Goal: Task Accomplishment & Management: Complete application form

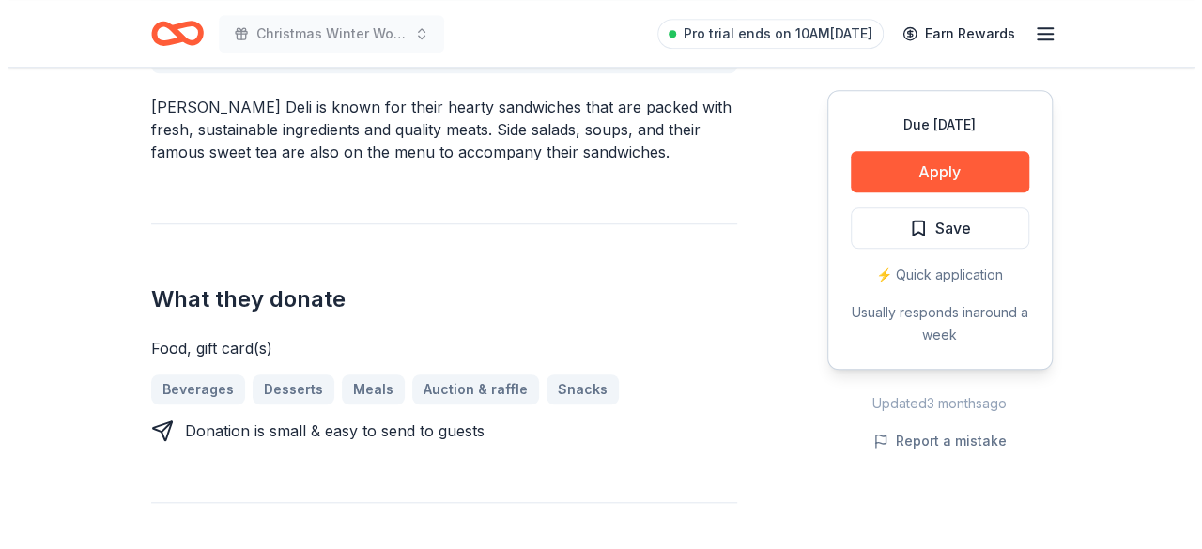
scroll to position [625, 0]
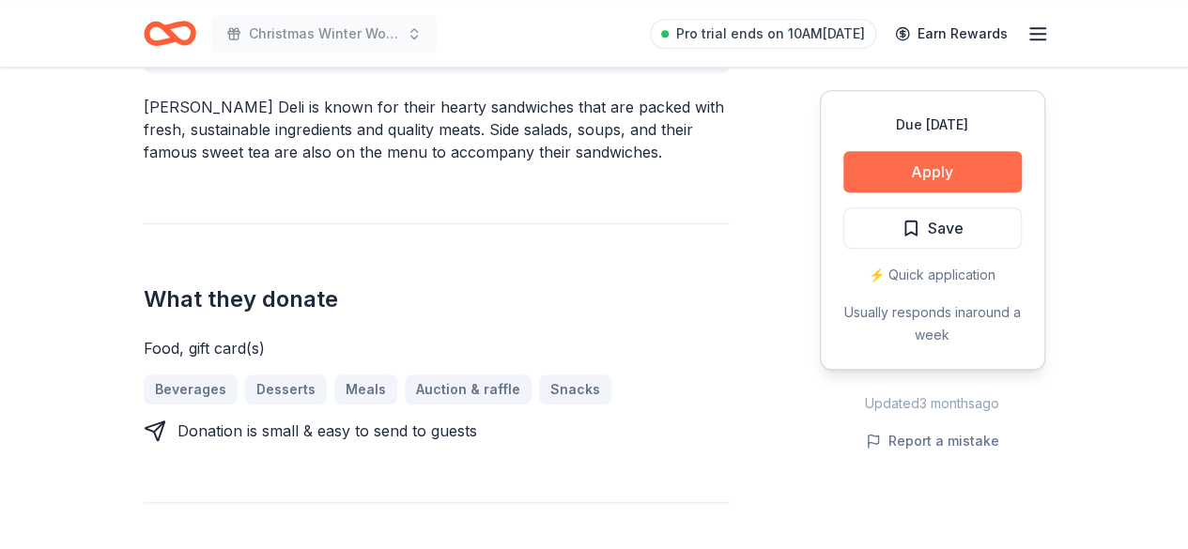
click at [975, 166] on button "Apply" at bounding box center [932, 171] width 178 height 41
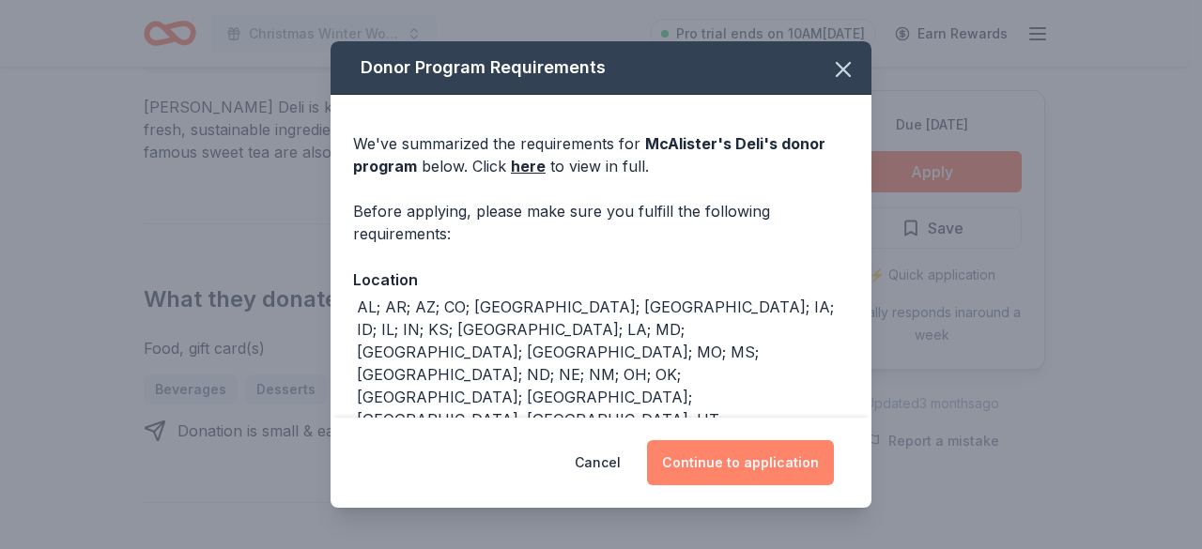
click at [752, 480] on button "Continue to application" at bounding box center [740, 462] width 187 height 45
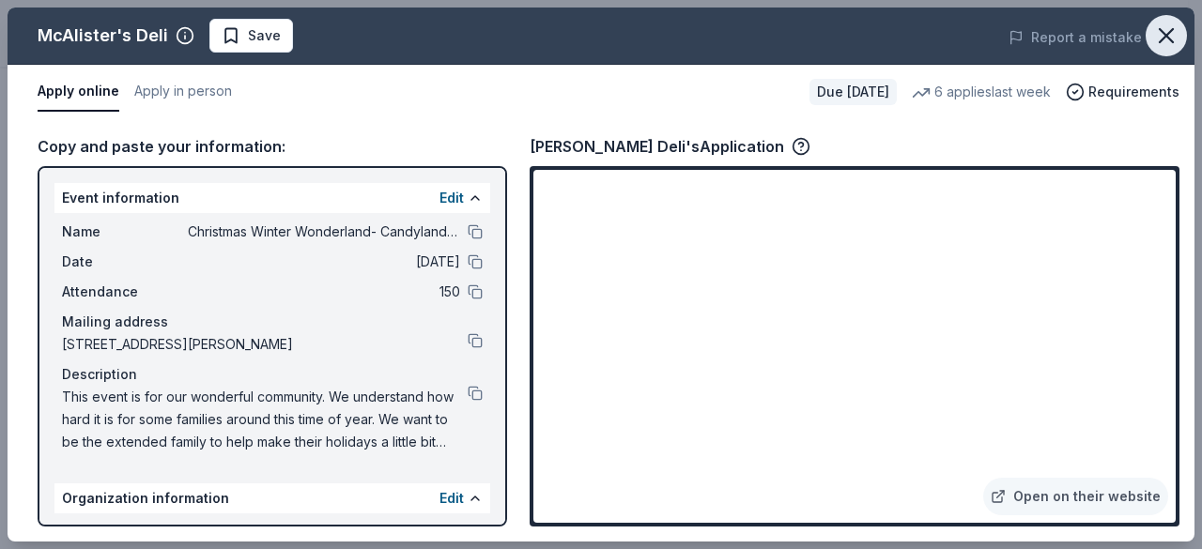
click at [1157, 41] on icon "button" at bounding box center [1166, 36] width 26 height 26
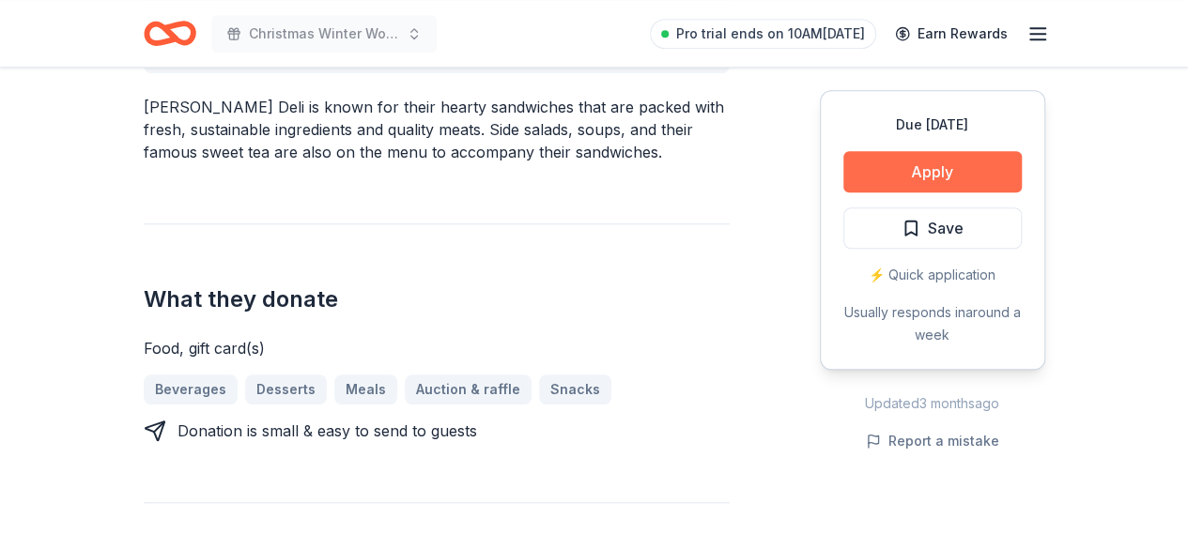
click at [952, 170] on button "Apply" at bounding box center [932, 171] width 178 height 41
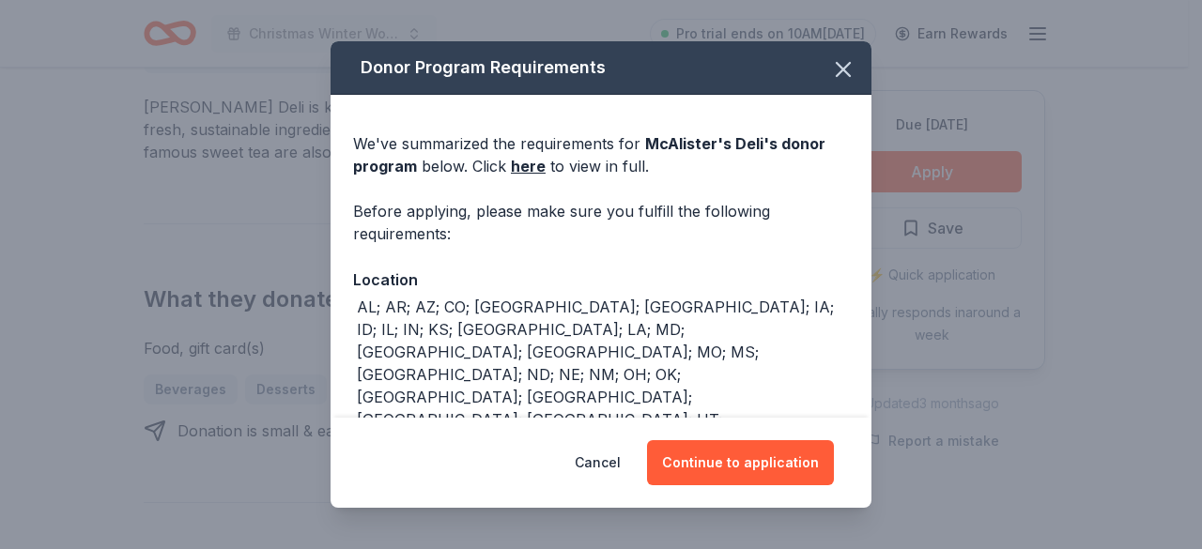
scroll to position [121, 0]
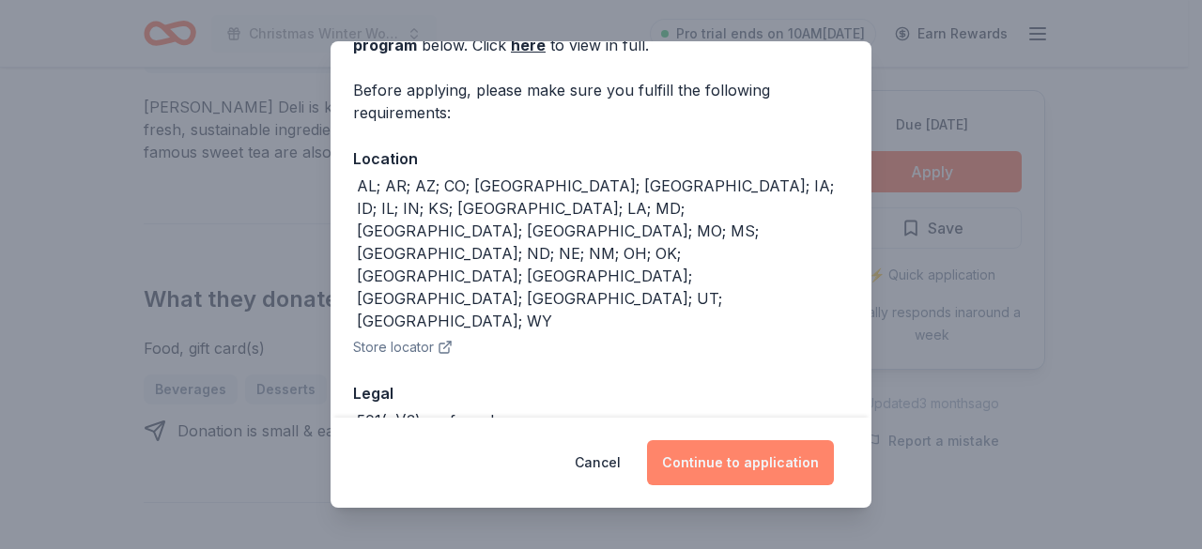
click at [780, 468] on button "Continue to application" at bounding box center [740, 462] width 187 height 45
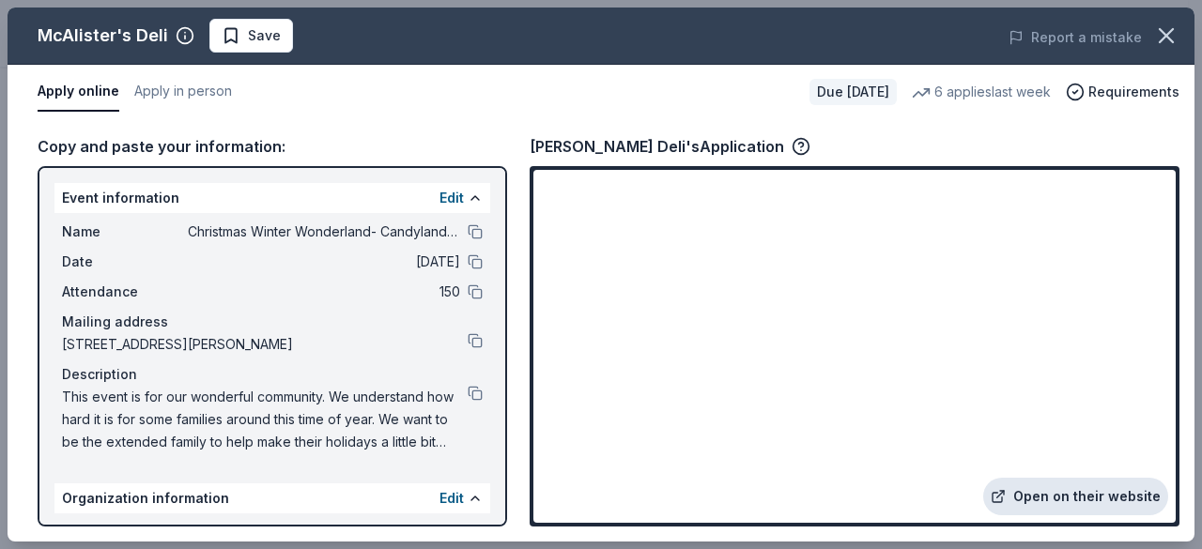
click at [1084, 494] on link "Open on their website" at bounding box center [1075, 497] width 185 height 38
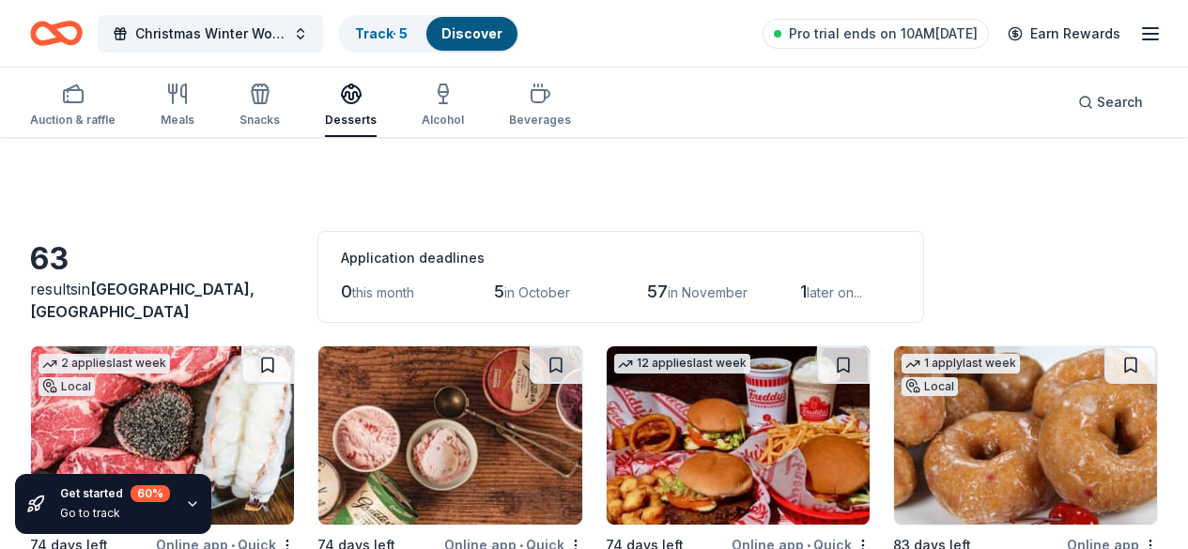
scroll to position [1671, 0]
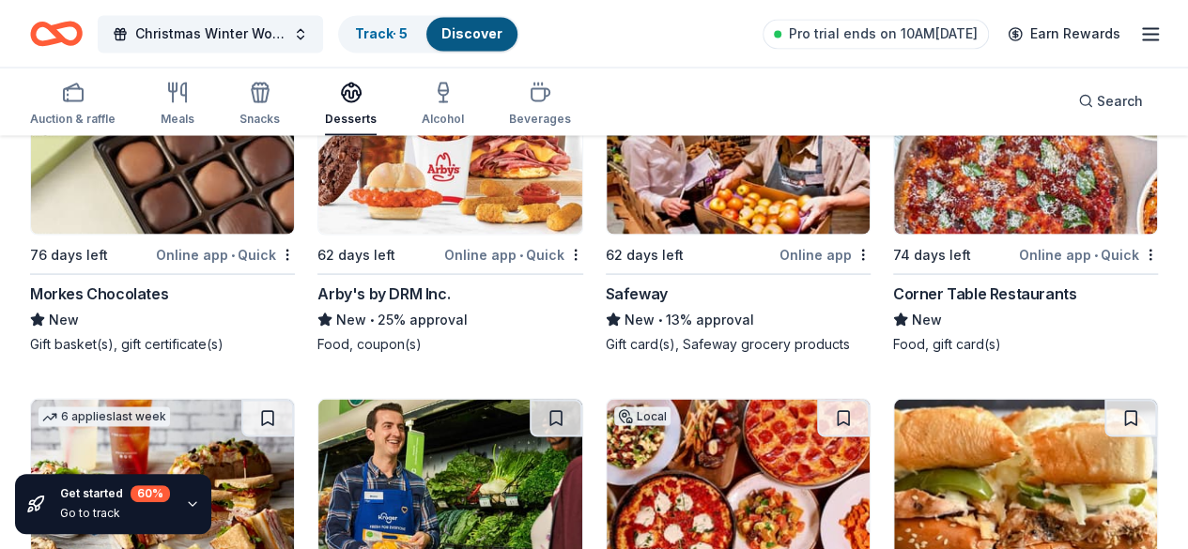
scroll to position [1746, 0]
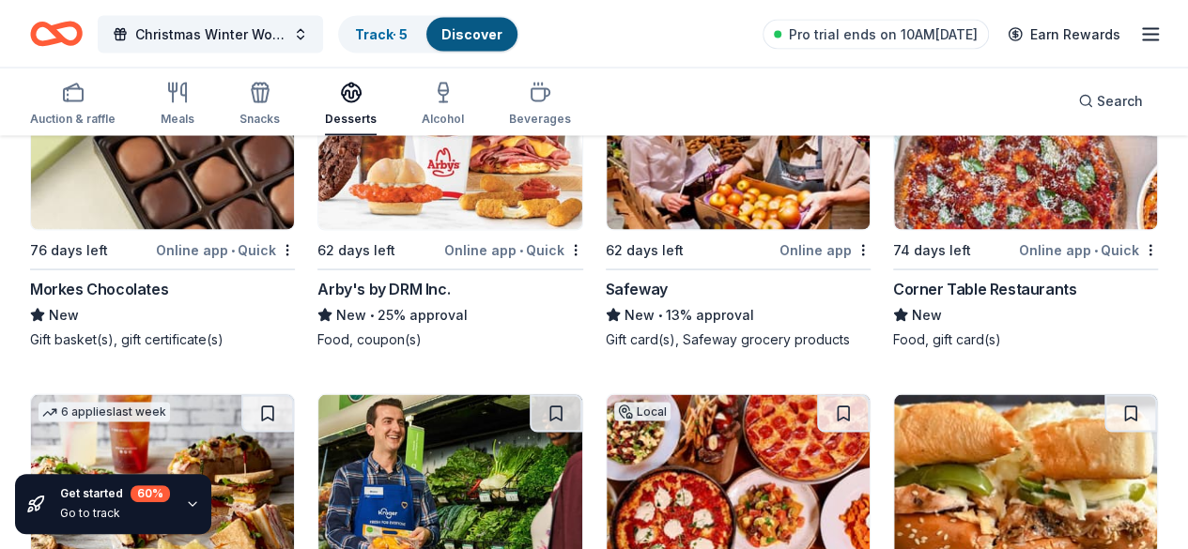
click at [475, 390] on div "2 applies last week Local 74 days left Online app • Quick Gibsons Bar & Steakho…" at bounding box center [594, 8] width 1128 height 2817
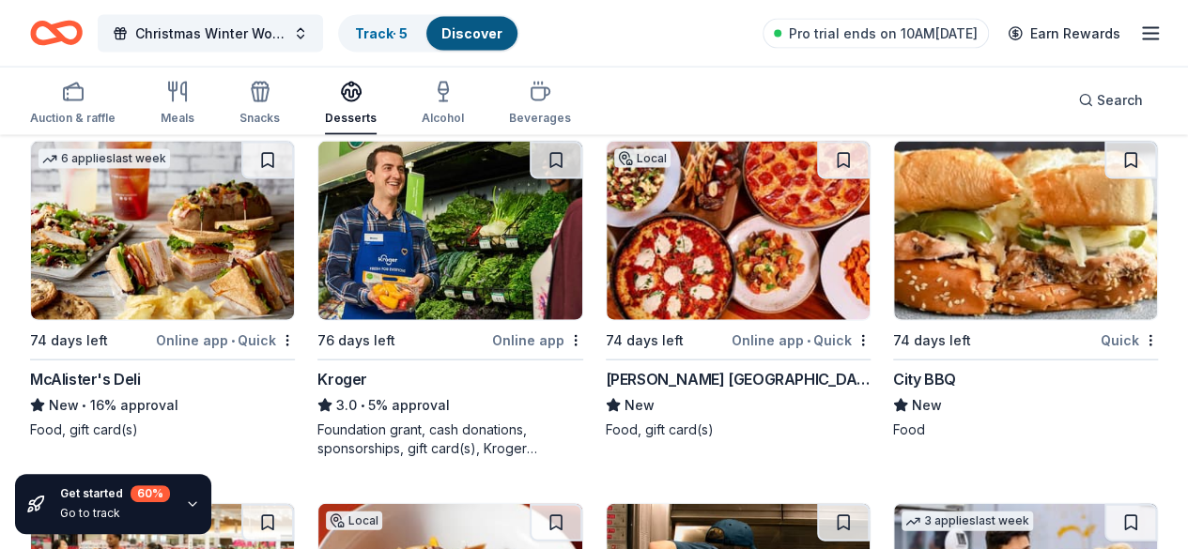
scroll to position [2009, 0]
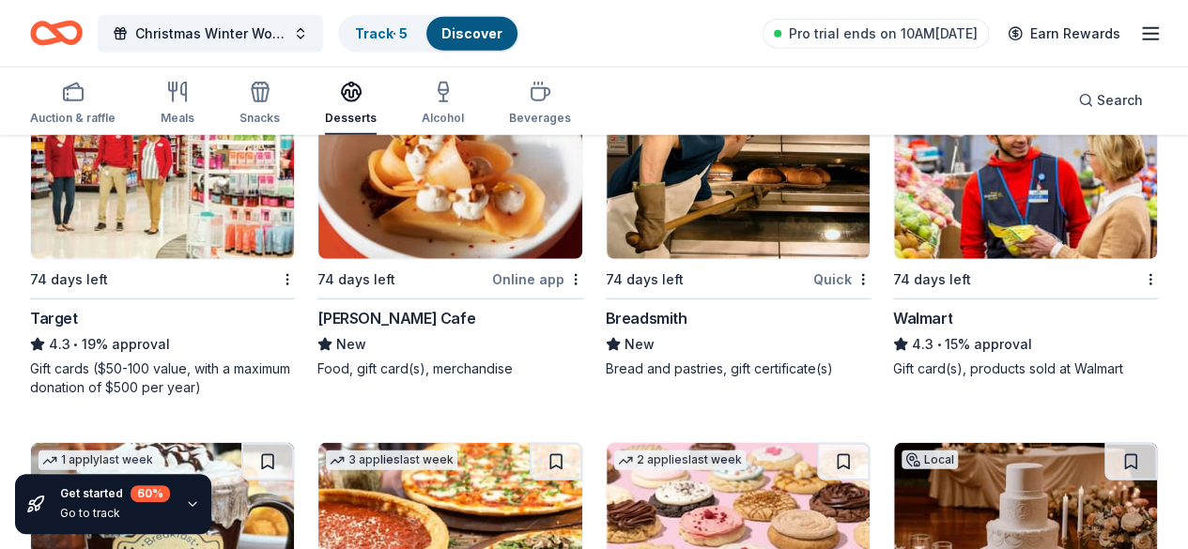
scroll to position [2384, 0]
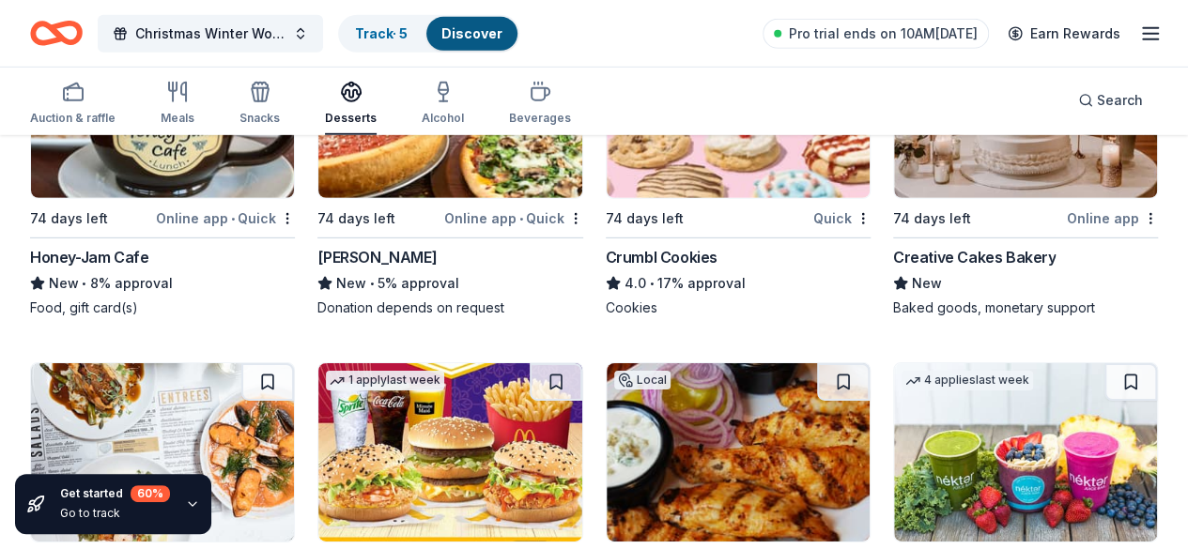
scroll to position [2836, 0]
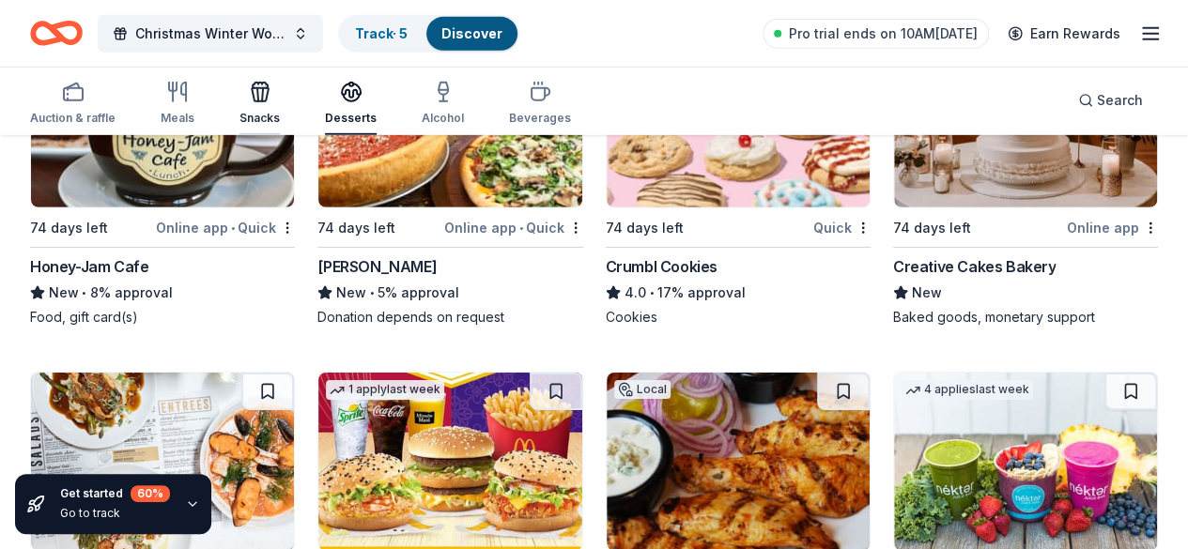
click at [265, 106] on div "Snacks" at bounding box center [259, 103] width 40 height 45
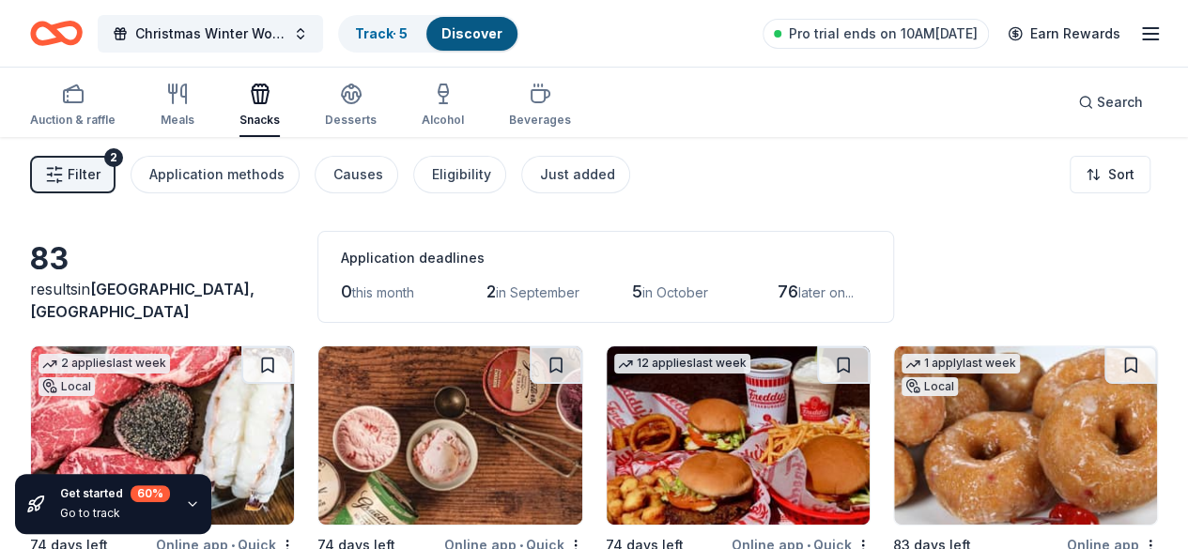
click at [801, 201] on div "Filter 2 Application methods Causes Eligibility Just added Sort" at bounding box center [594, 174] width 1188 height 75
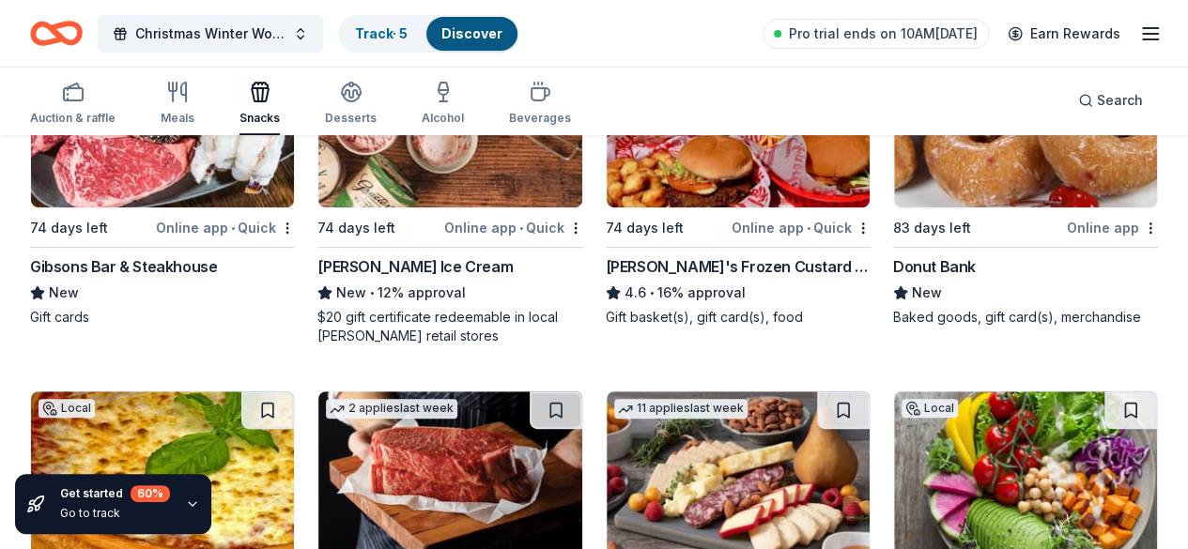
scroll to position [338, 0]
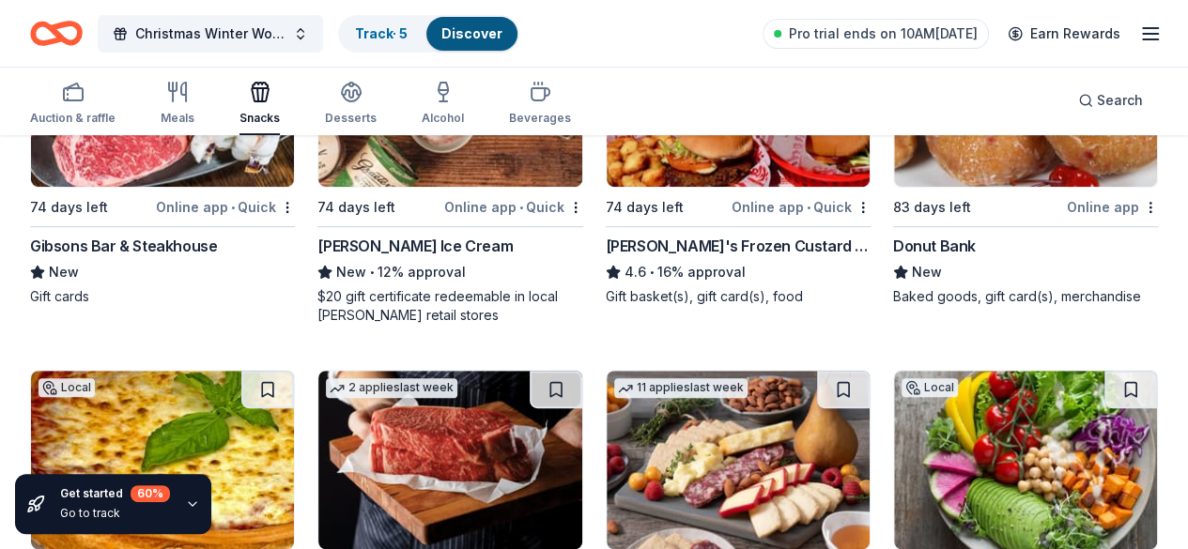
click at [893, 245] on div "Donut Bank" at bounding box center [934, 246] width 83 height 23
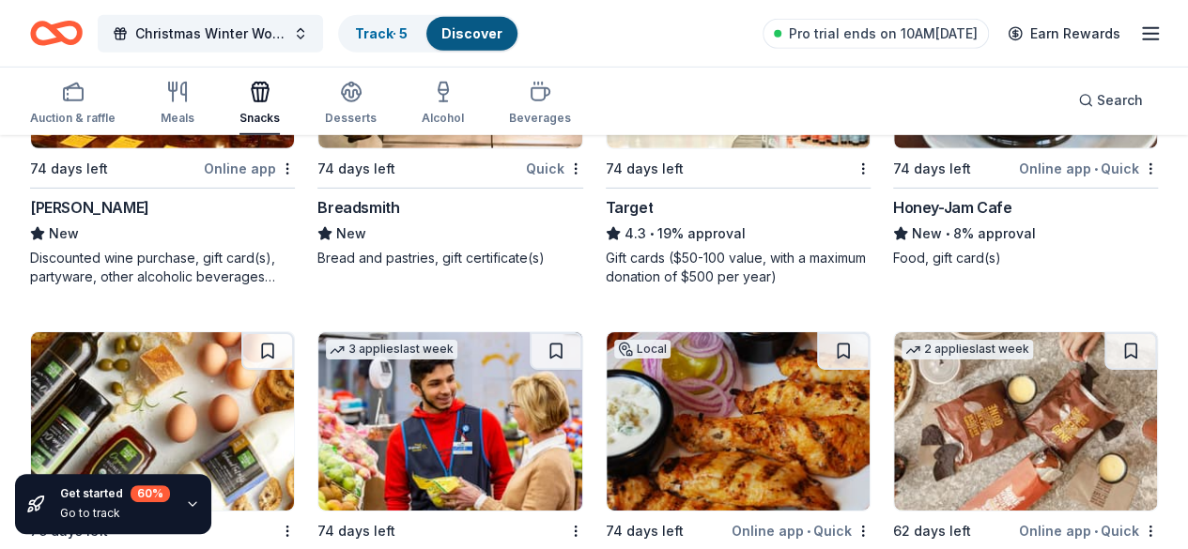
scroll to position [2838, 0]
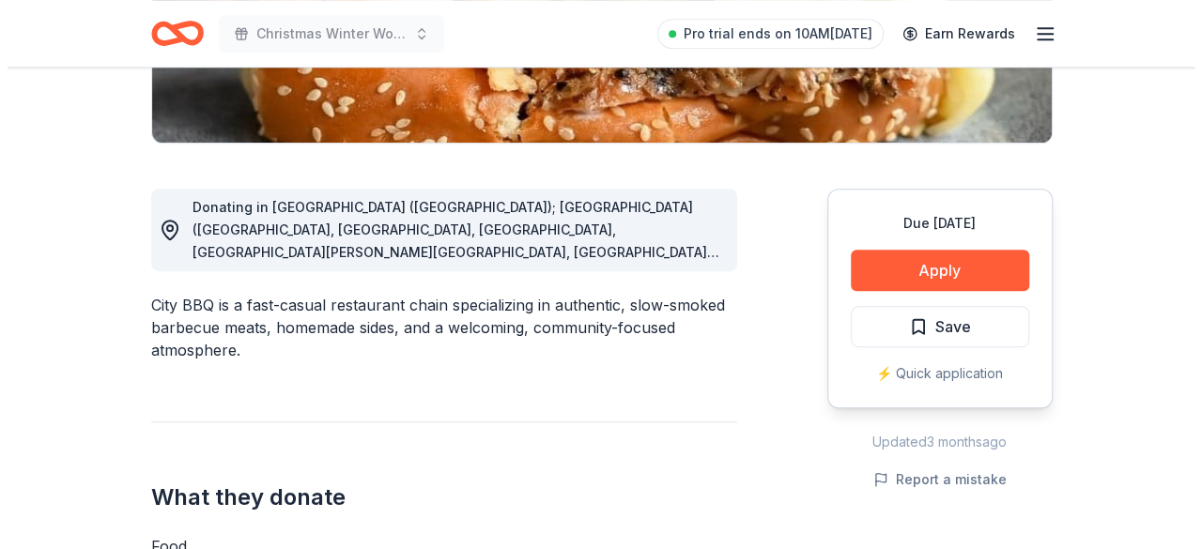
scroll to position [413, 0]
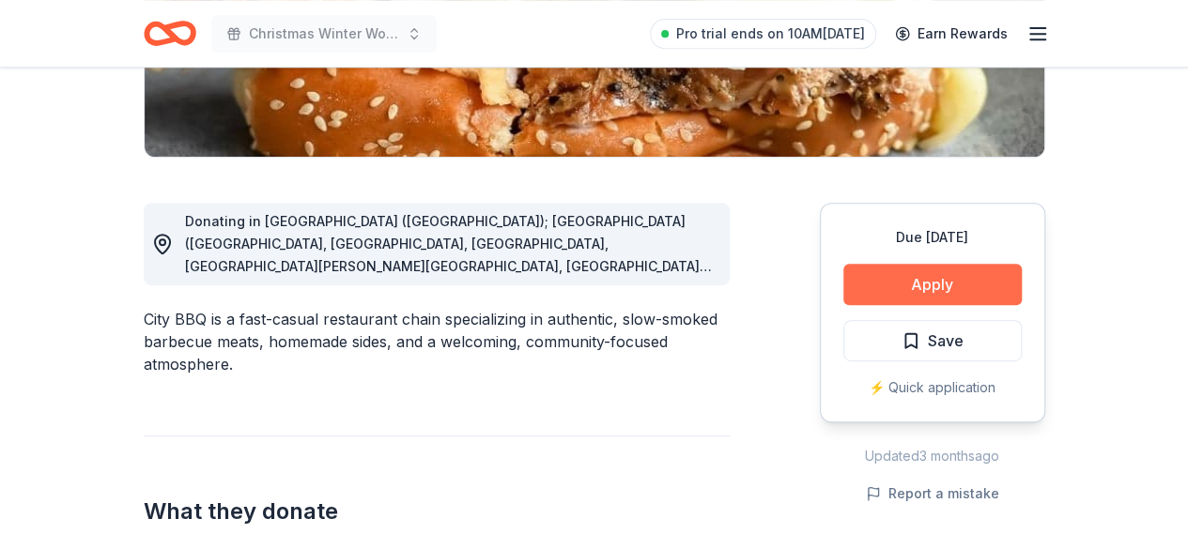
click at [911, 296] on button "Apply" at bounding box center [932, 284] width 178 height 41
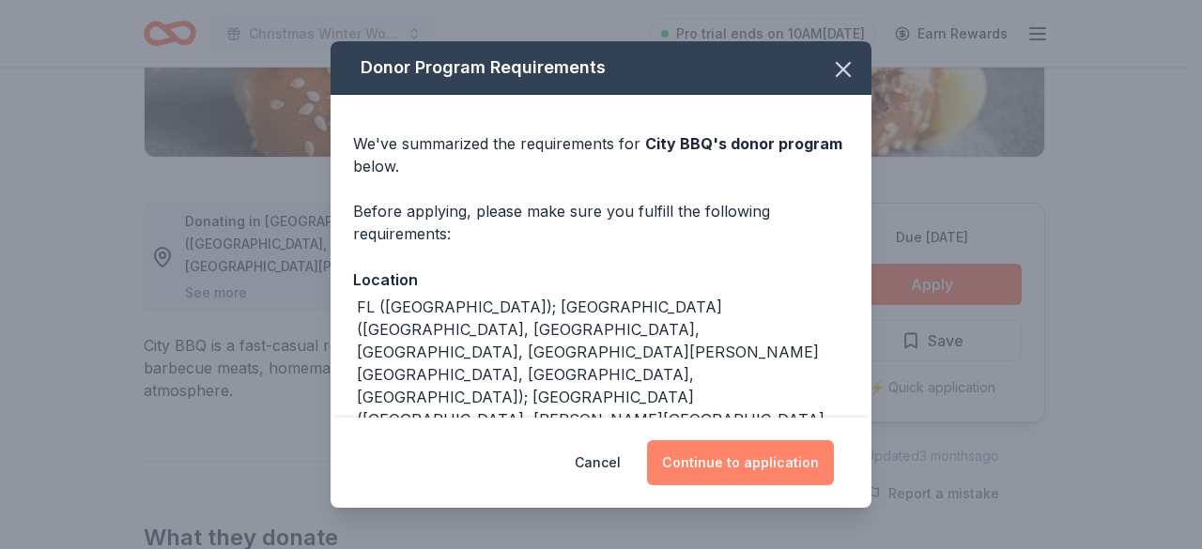
click at [769, 472] on button "Continue to application" at bounding box center [740, 462] width 187 height 45
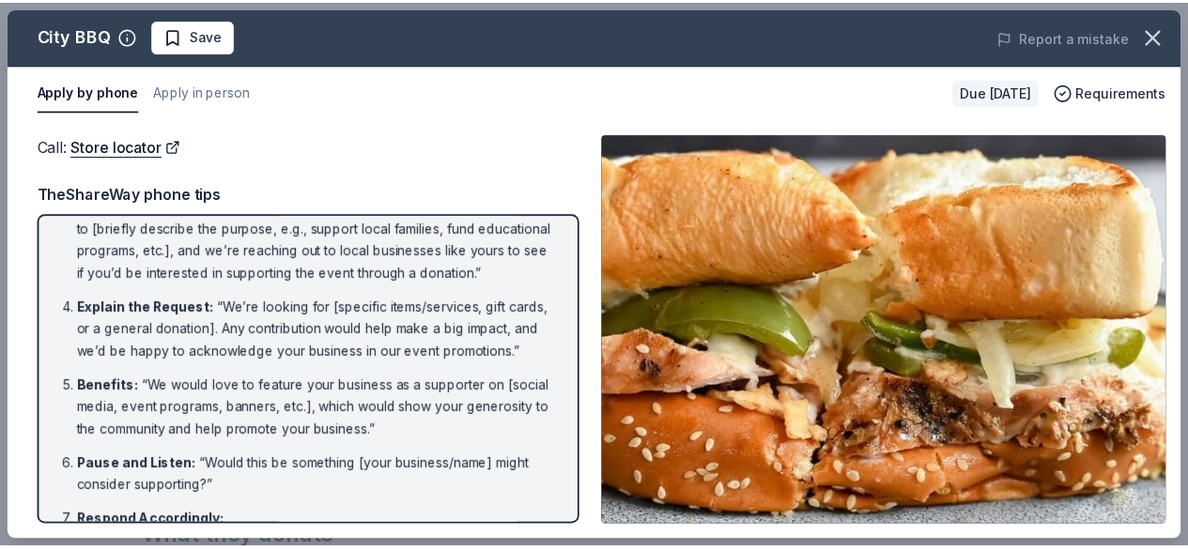
scroll to position [187, 0]
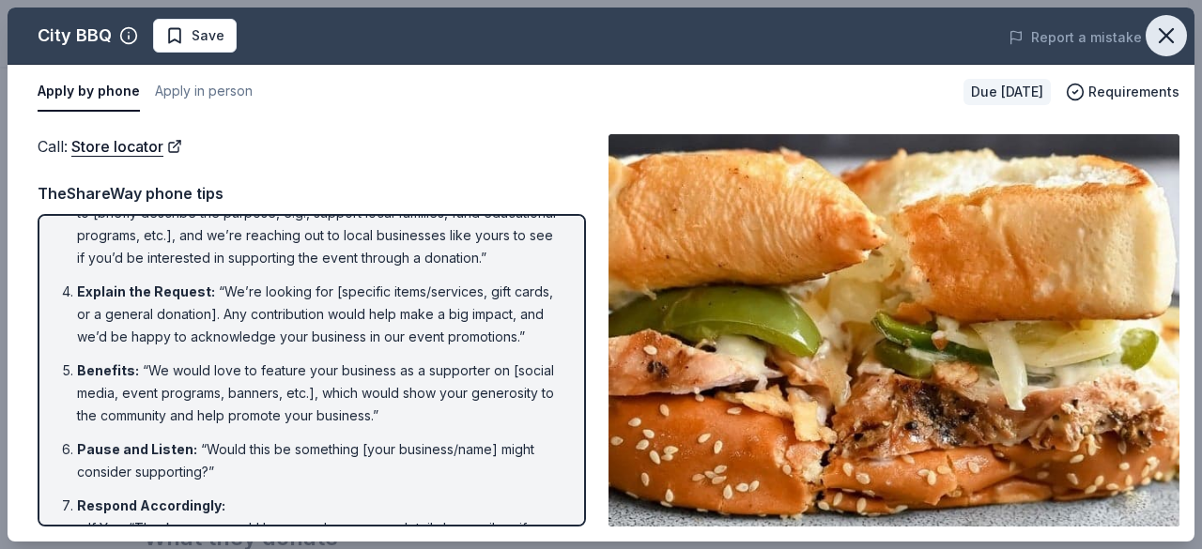
click at [1166, 37] on icon "button" at bounding box center [1166, 36] width 26 height 26
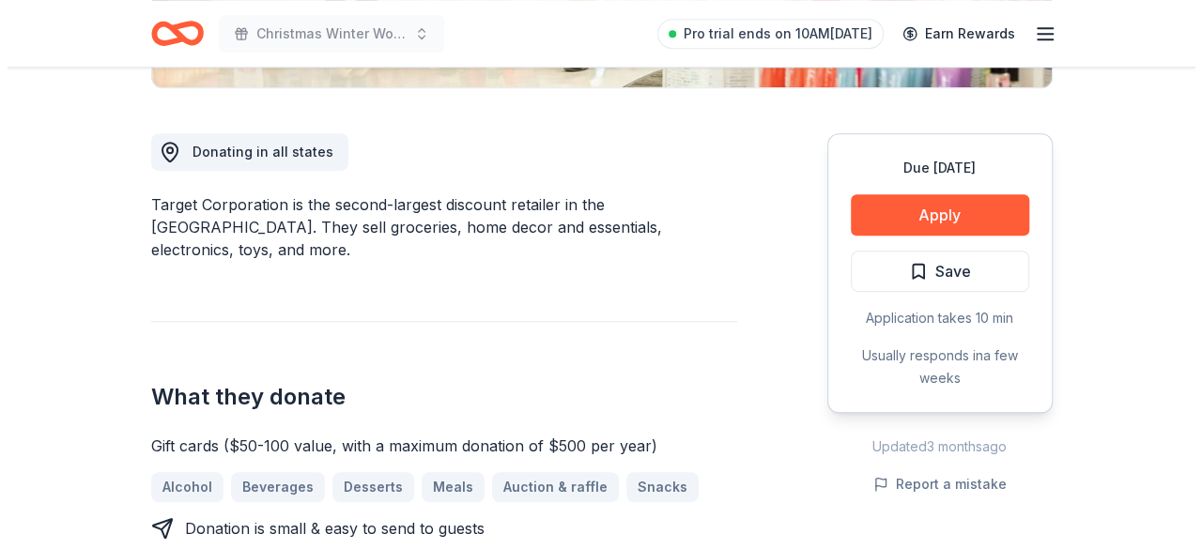
scroll to position [486, 0]
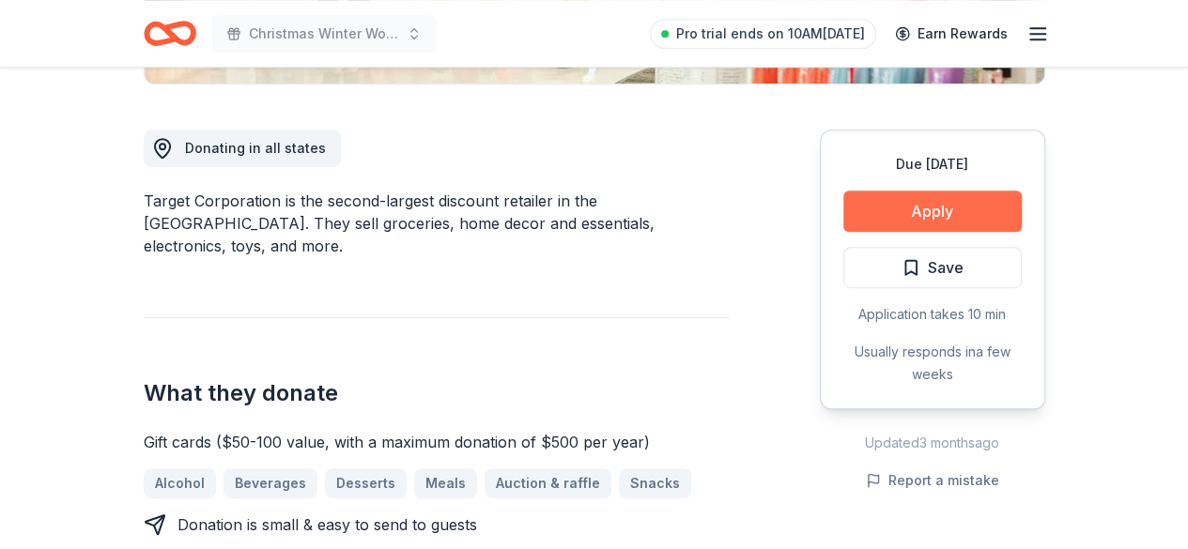
click at [986, 221] on button "Apply" at bounding box center [932, 211] width 178 height 41
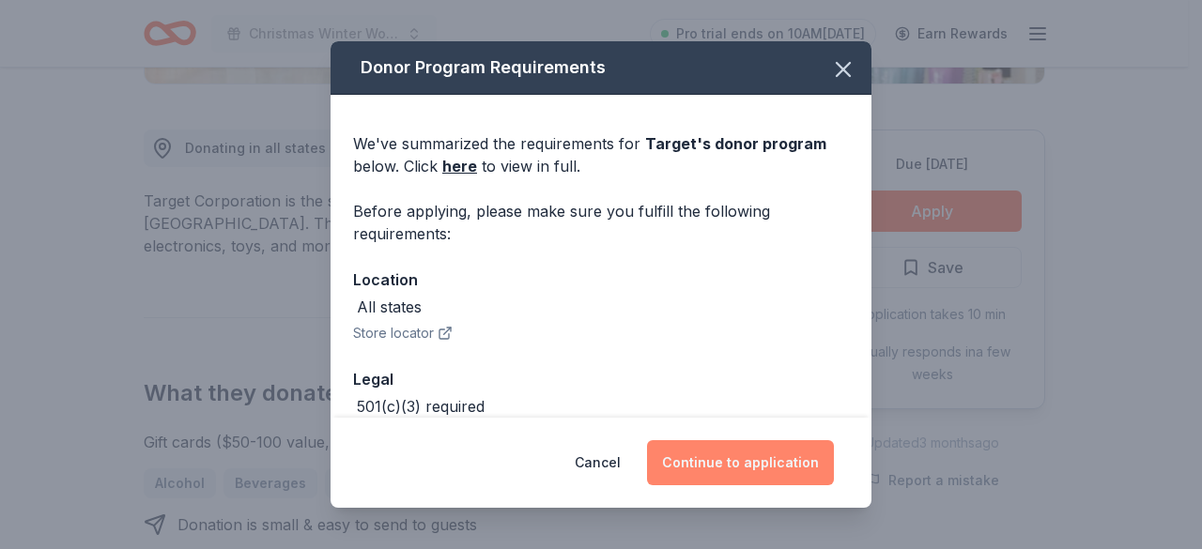
click at [767, 474] on button "Continue to application" at bounding box center [740, 462] width 187 height 45
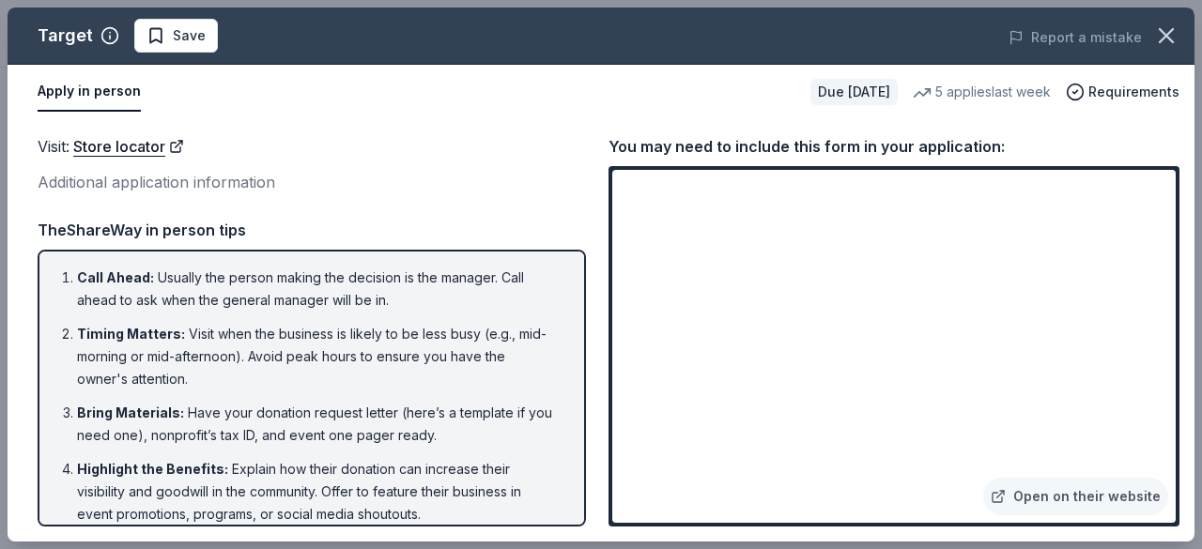
drag, startPoint x: 584, startPoint y: 310, endPoint x: 581, endPoint y: 331, distance: 20.9
click at [581, 331] on div "Call Ahead : Usually the person making the decision is the manager. Call ahead …" at bounding box center [312, 388] width 548 height 277
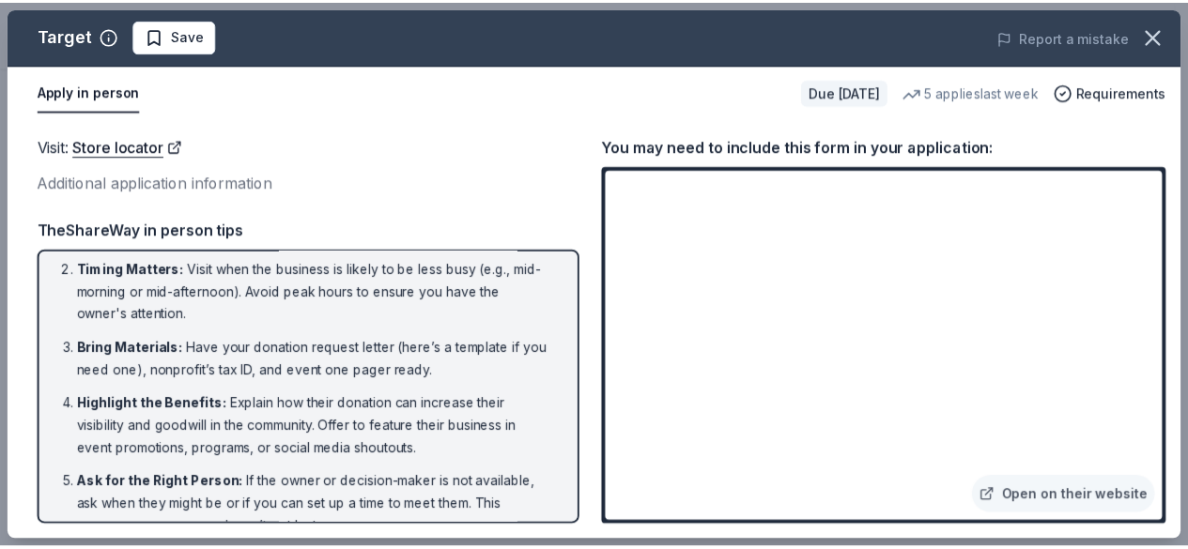
scroll to position [173, 0]
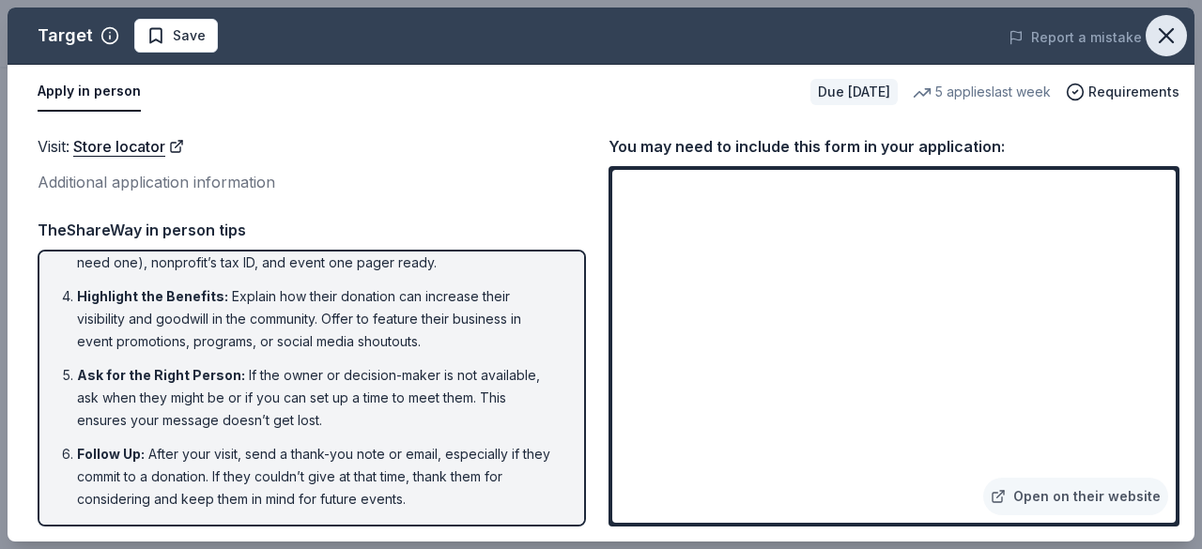
click at [1183, 36] on button "button" at bounding box center [1166, 35] width 41 height 41
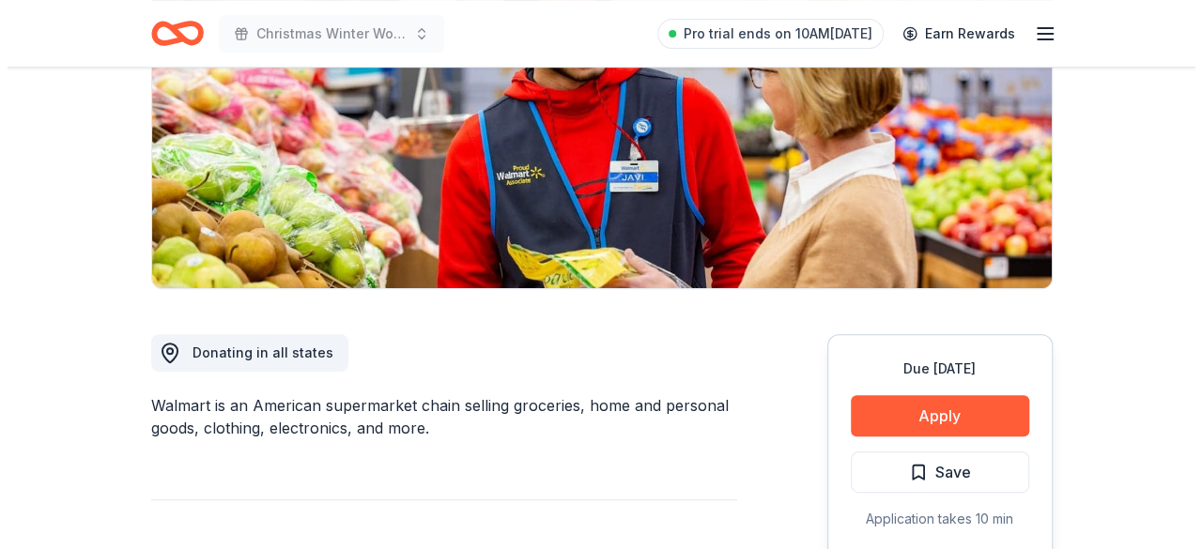
scroll to position [225, 0]
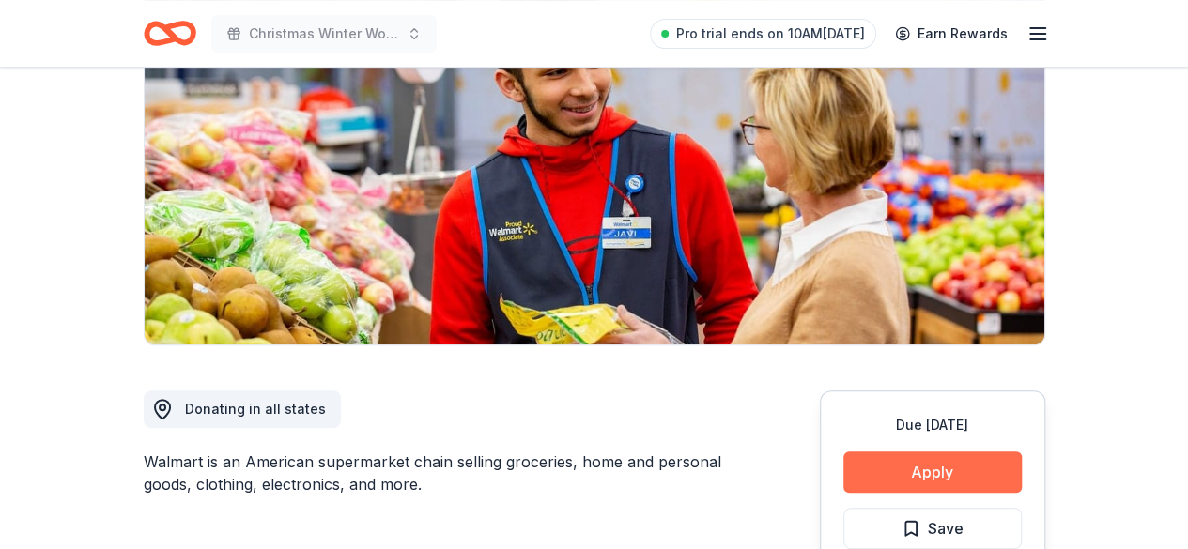
click at [911, 472] on button "Apply" at bounding box center [932, 472] width 178 height 41
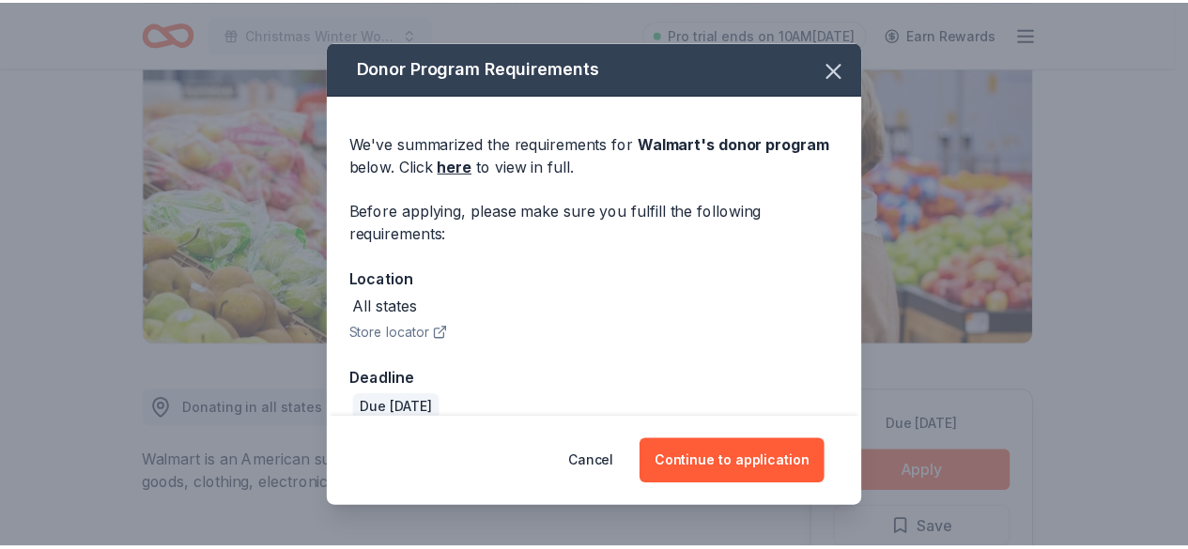
scroll to position [25, 0]
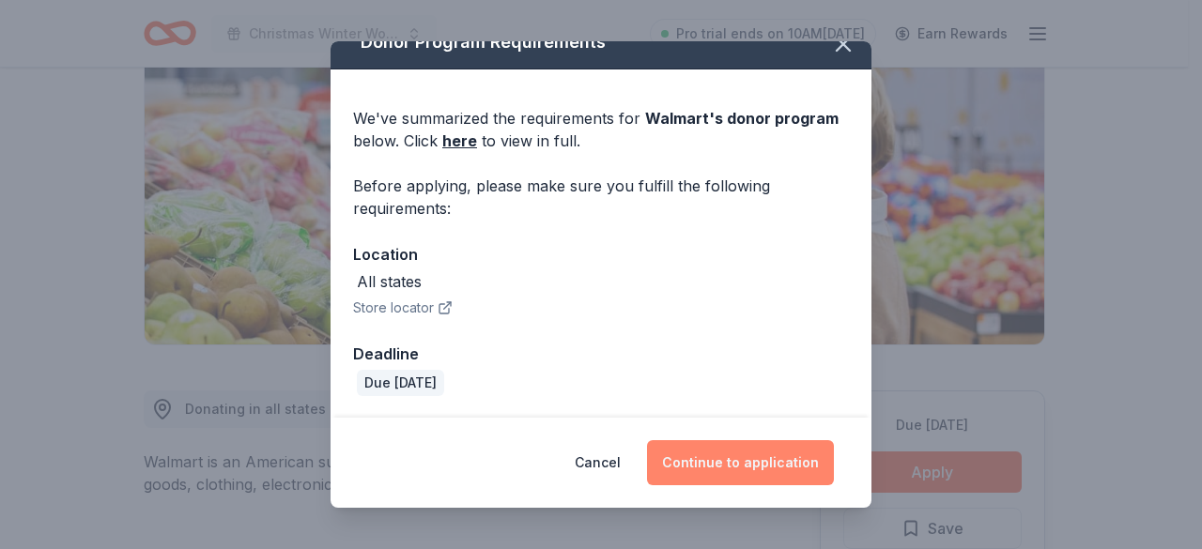
click at [767, 467] on button "Continue to application" at bounding box center [740, 462] width 187 height 45
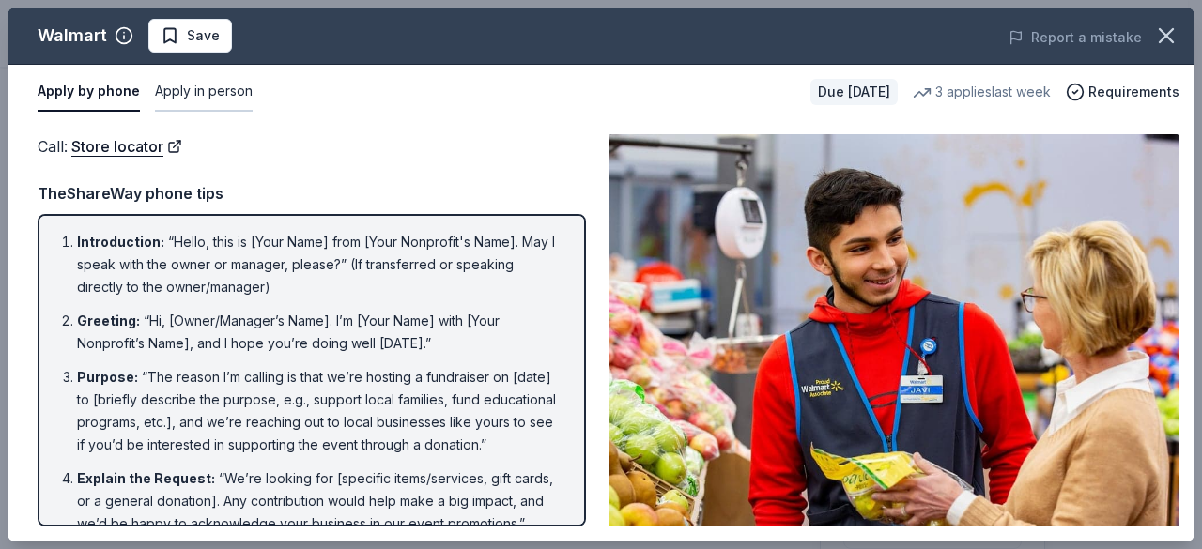
click at [216, 98] on button "Apply in person" at bounding box center [204, 91] width 98 height 39
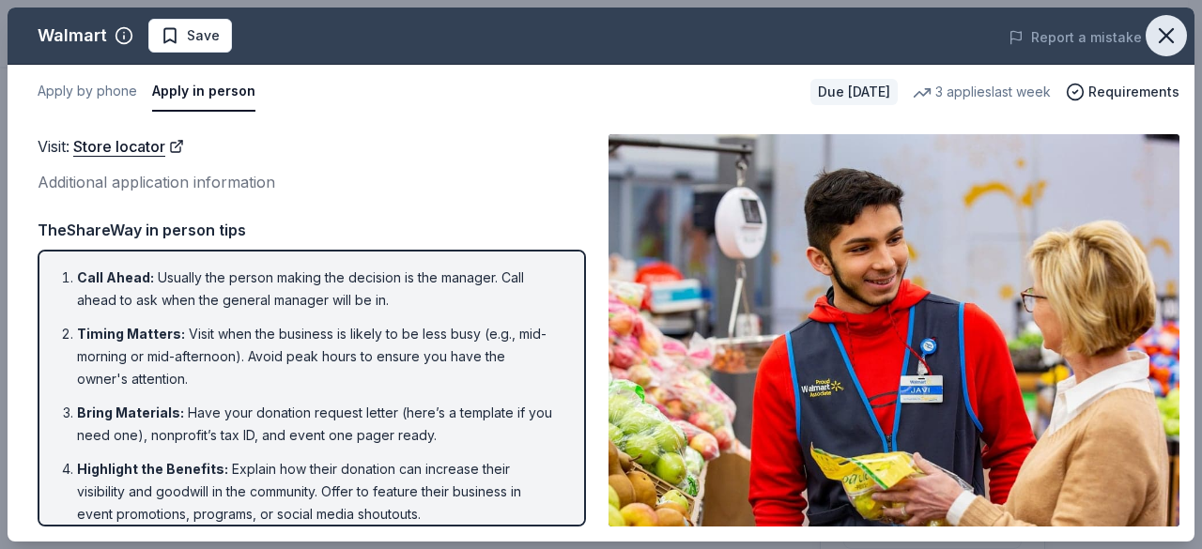
click at [1174, 26] on icon "button" at bounding box center [1166, 36] width 26 height 26
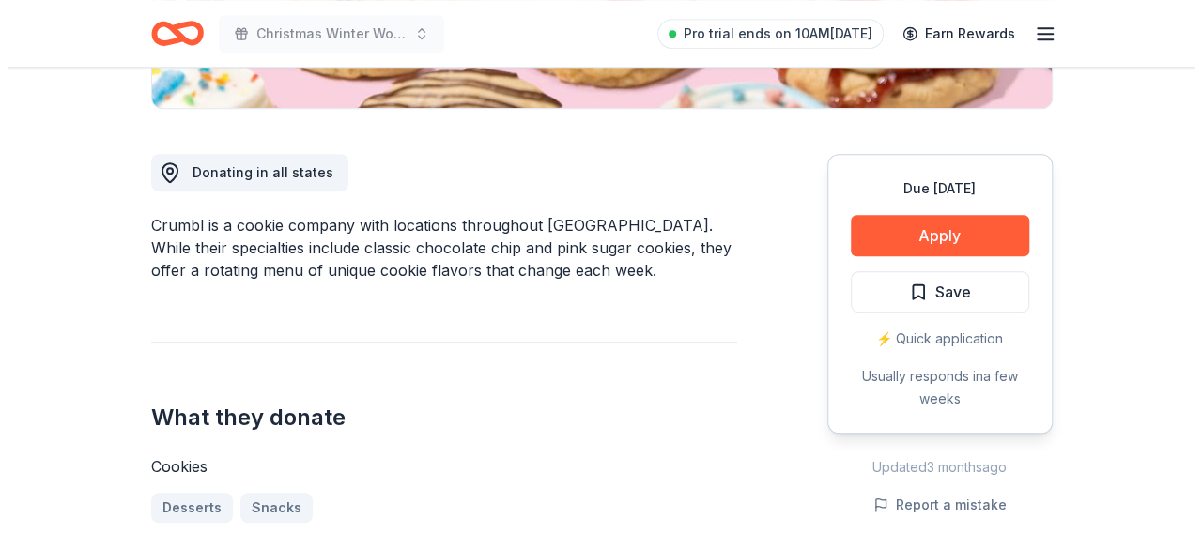
scroll to position [465, 0]
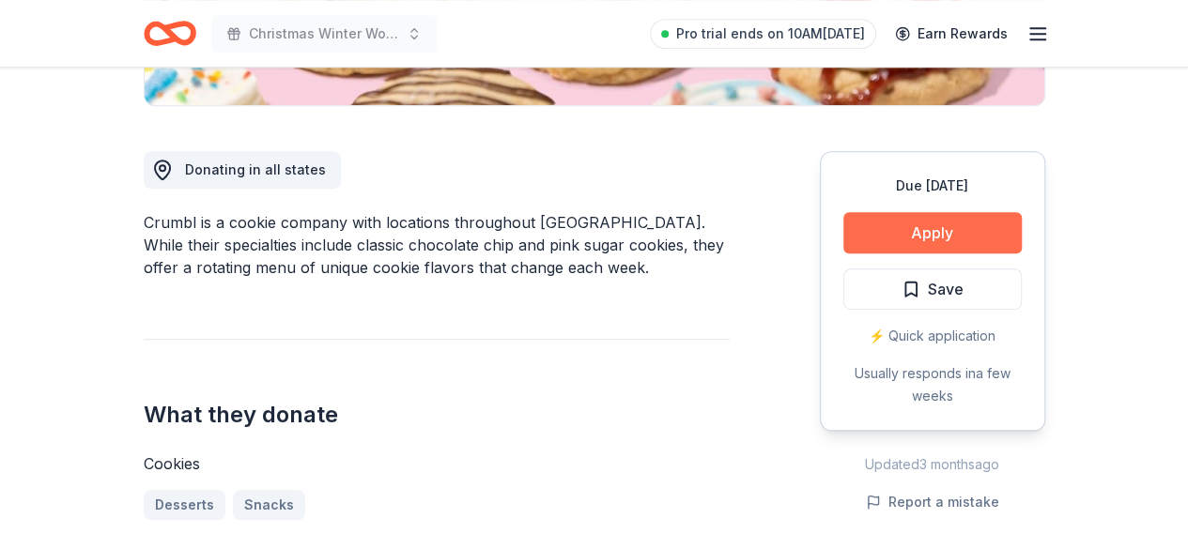
click at [911, 230] on button "Apply" at bounding box center [932, 232] width 178 height 41
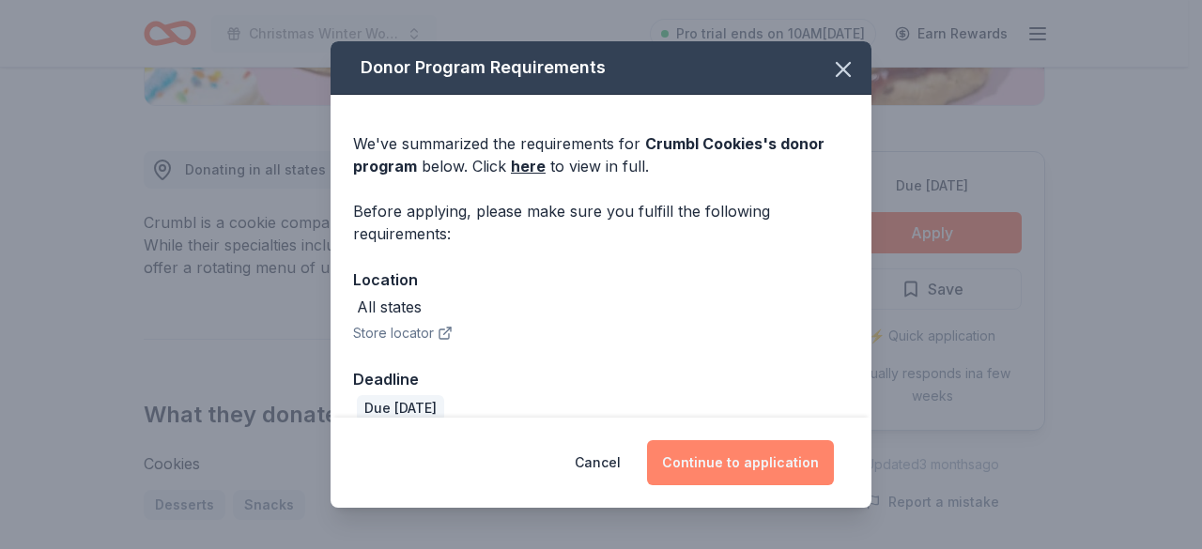
click at [763, 486] on div "Cancel Continue to application" at bounding box center [601, 463] width 541 height 90
click at [737, 457] on button "Continue to application" at bounding box center [740, 462] width 187 height 45
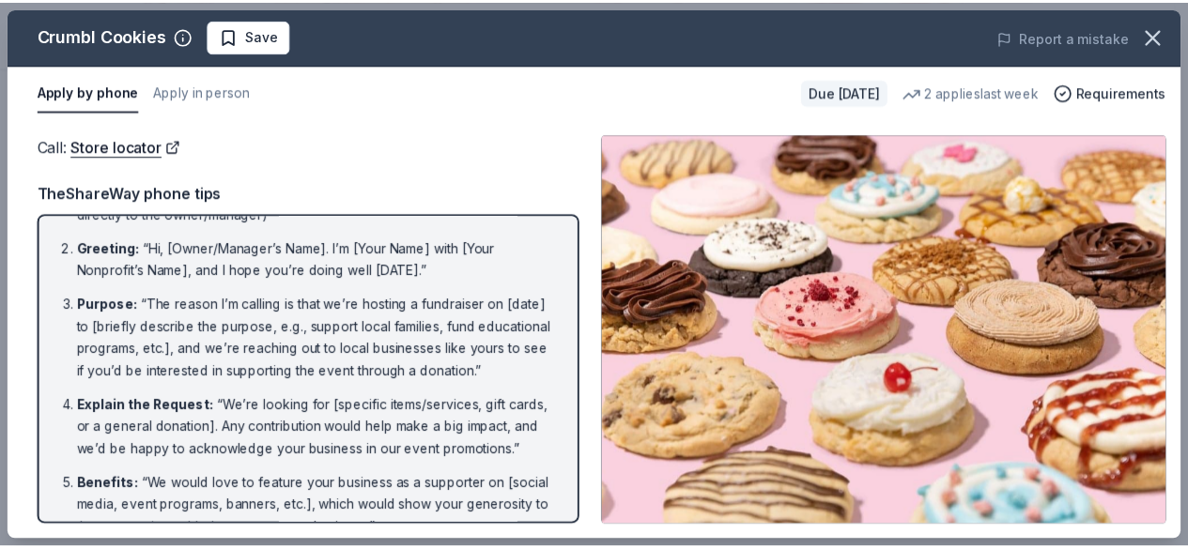
scroll to position [0, 0]
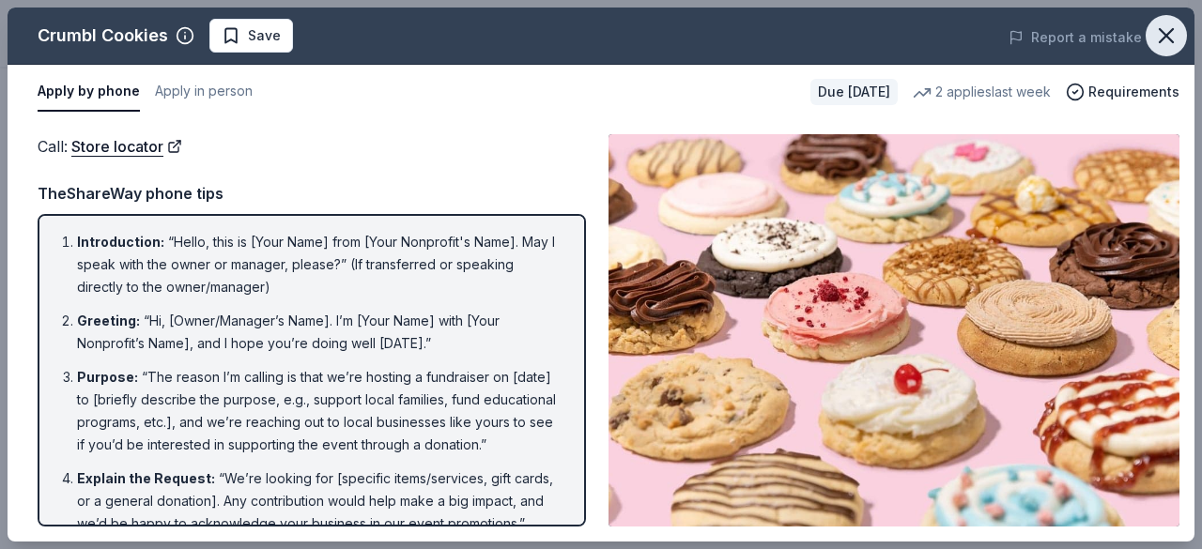
click at [1157, 29] on icon "button" at bounding box center [1166, 36] width 26 height 26
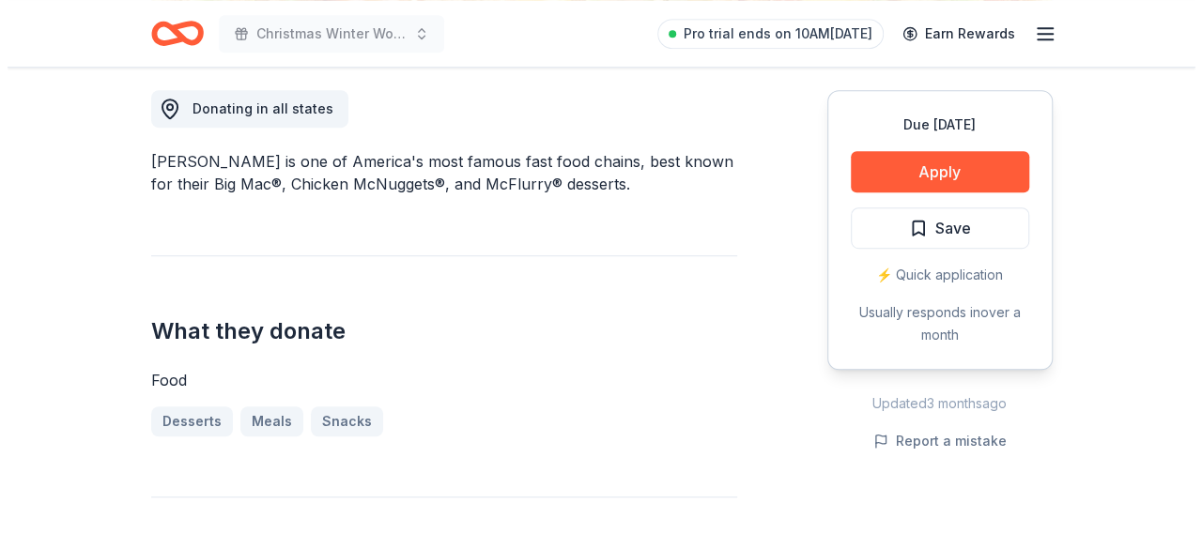
scroll to position [522, 0]
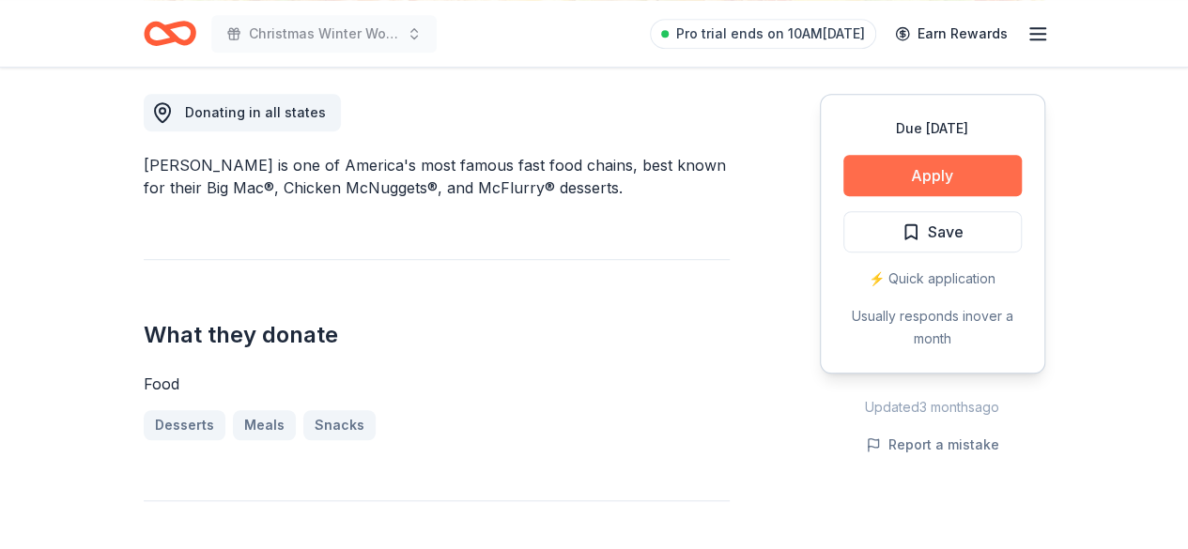
click at [952, 179] on button "Apply" at bounding box center [932, 175] width 178 height 41
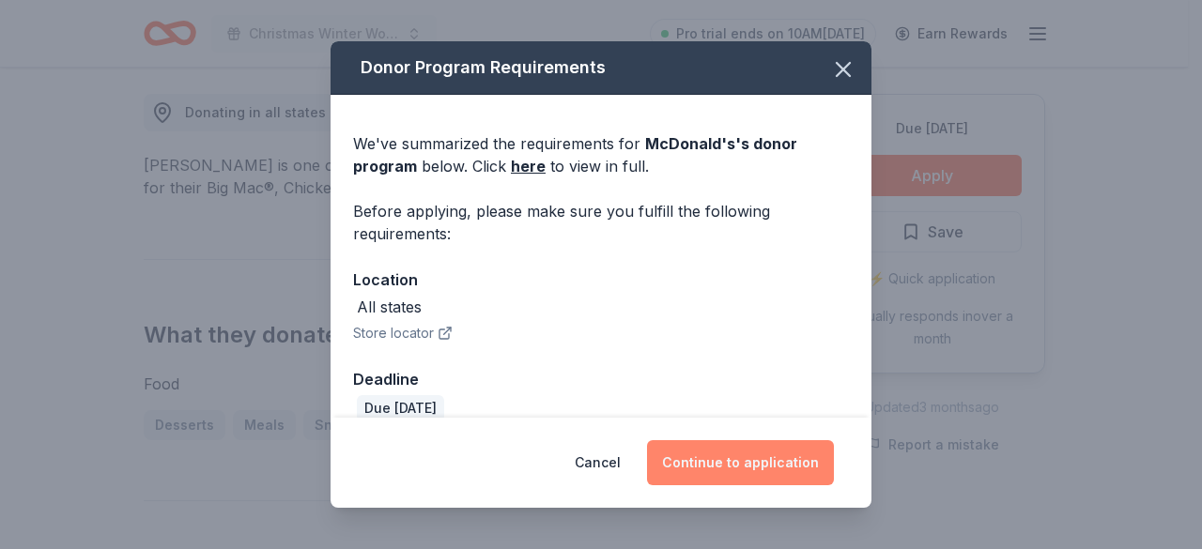
click at [766, 463] on button "Continue to application" at bounding box center [740, 462] width 187 height 45
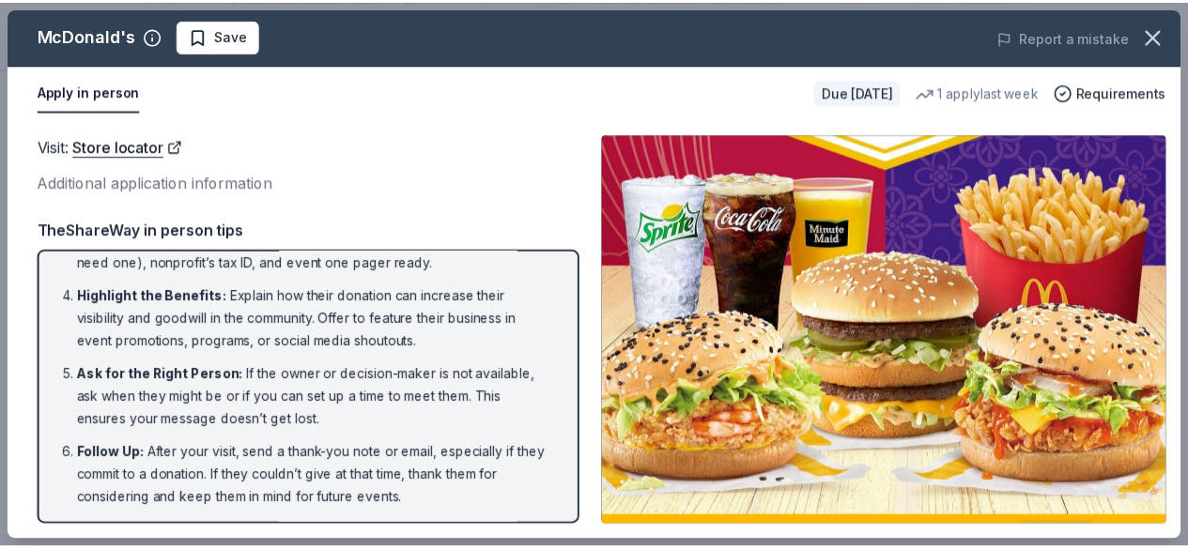
scroll to position [0, 0]
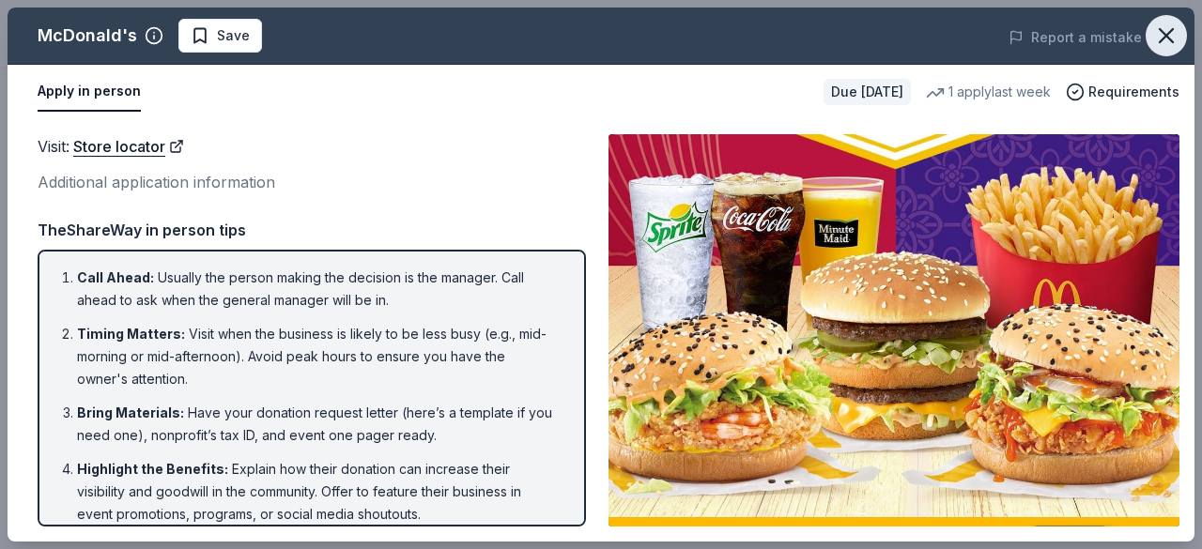
click at [1178, 33] on icon "button" at bounding box center [1166, 36] width 26 height 26
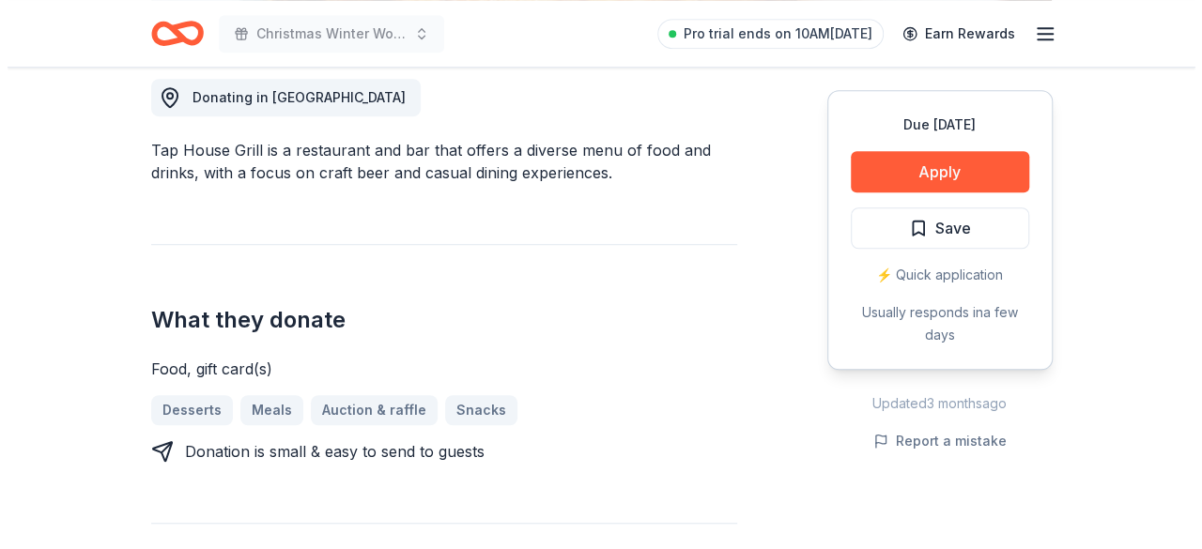
scroll to position [544, 0]
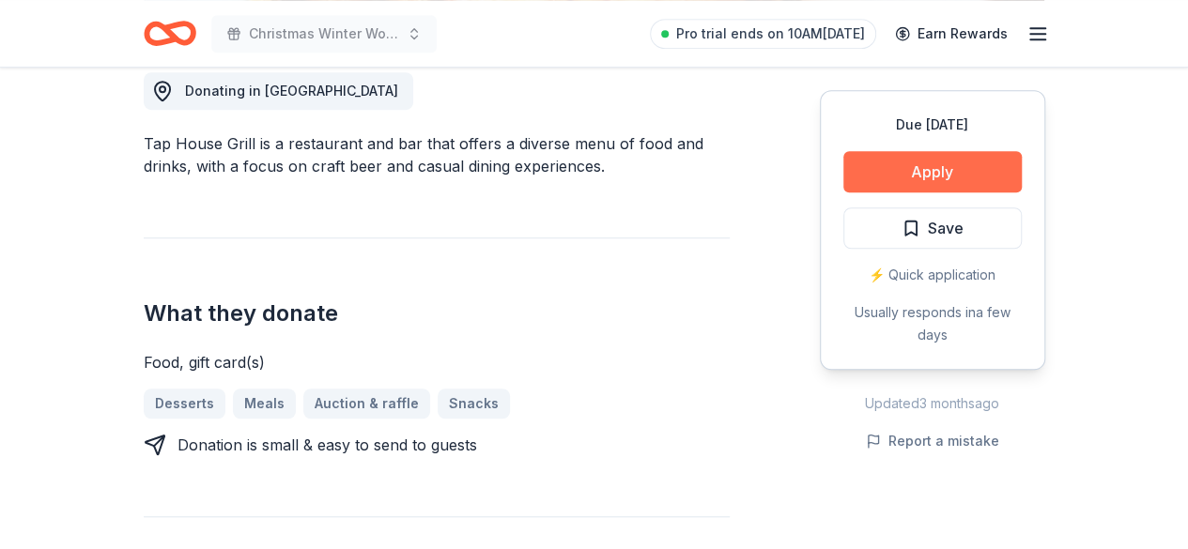
click at [991, 171] on button "Apply" at bounding box center [932, 171] width 178 height 41
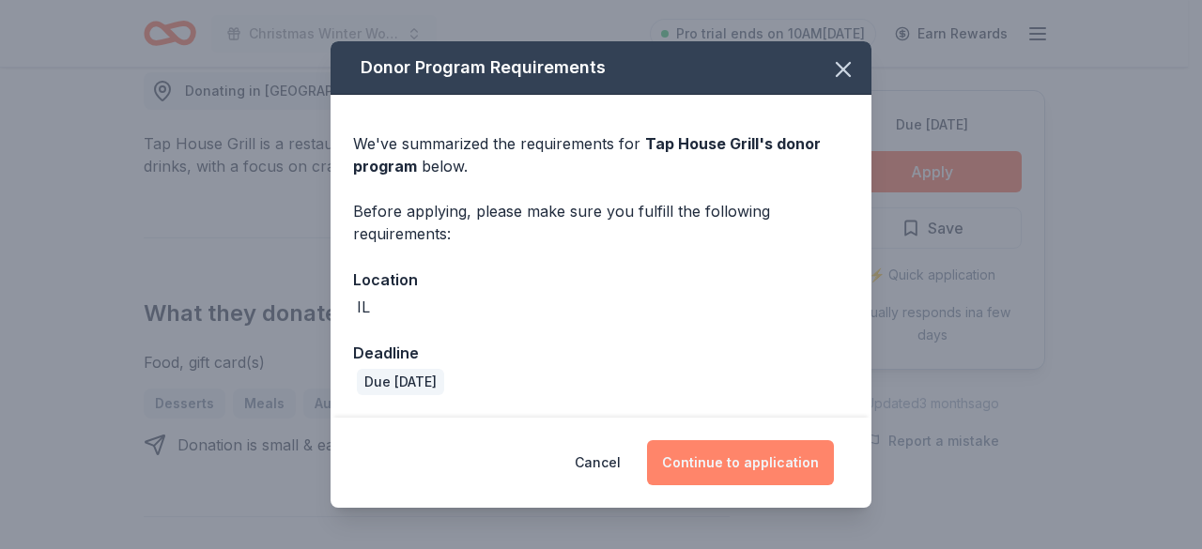
click at [754, 462] on button "Continue to application" at bounding box center [740, 462] width 187 height 45
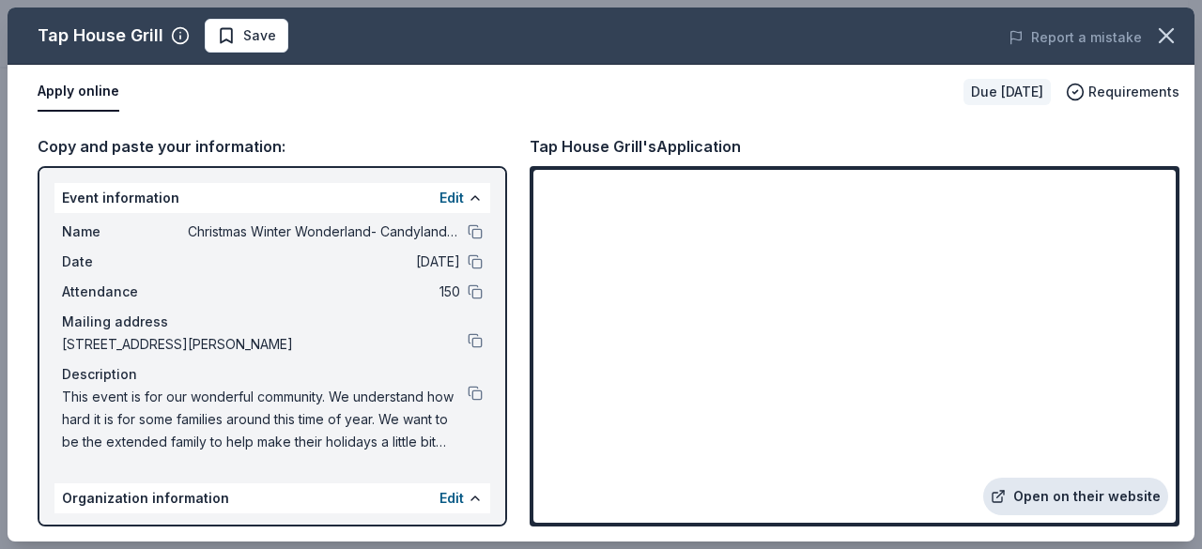
click at [1044, 499] on link "Open on their website" at bounding box center [1075, 497] width 185 height 38
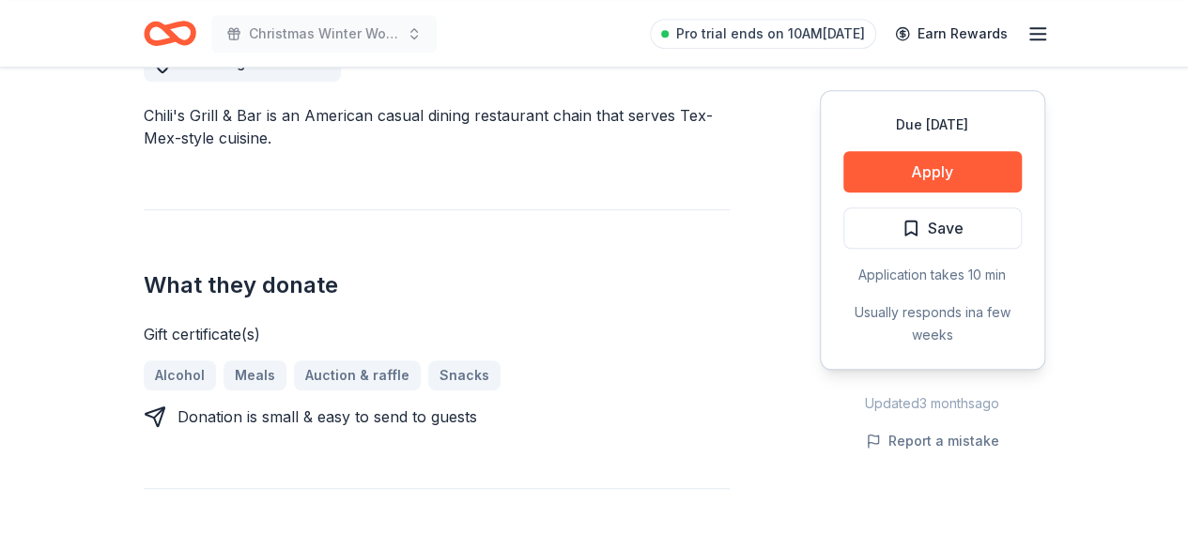
scroll to position [601, 0]
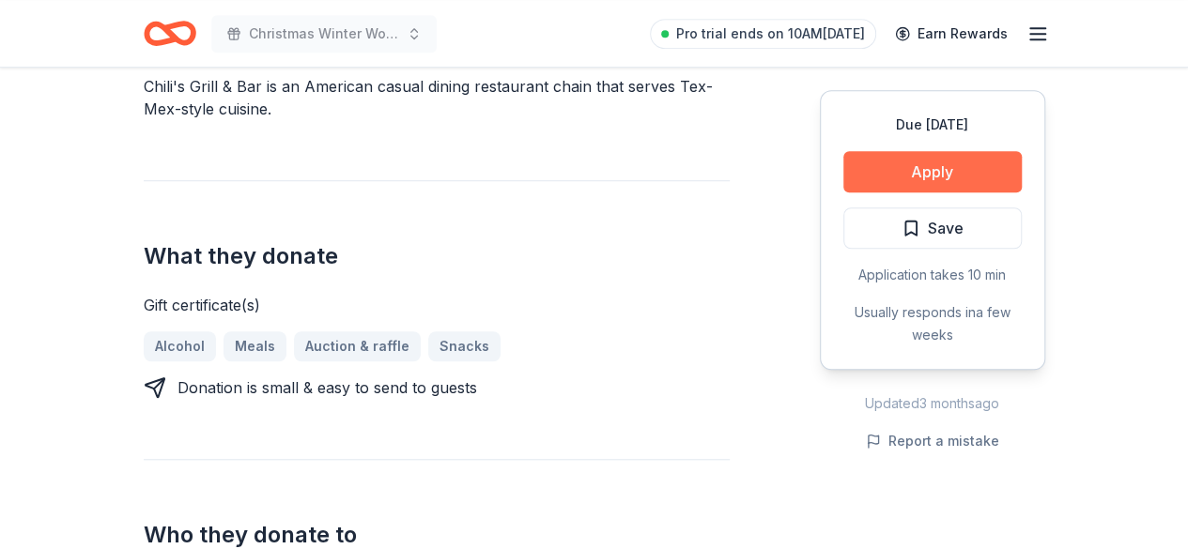
click at [922, 164] on button "Apply" at bounding box center [932, 171] width 178 height 41
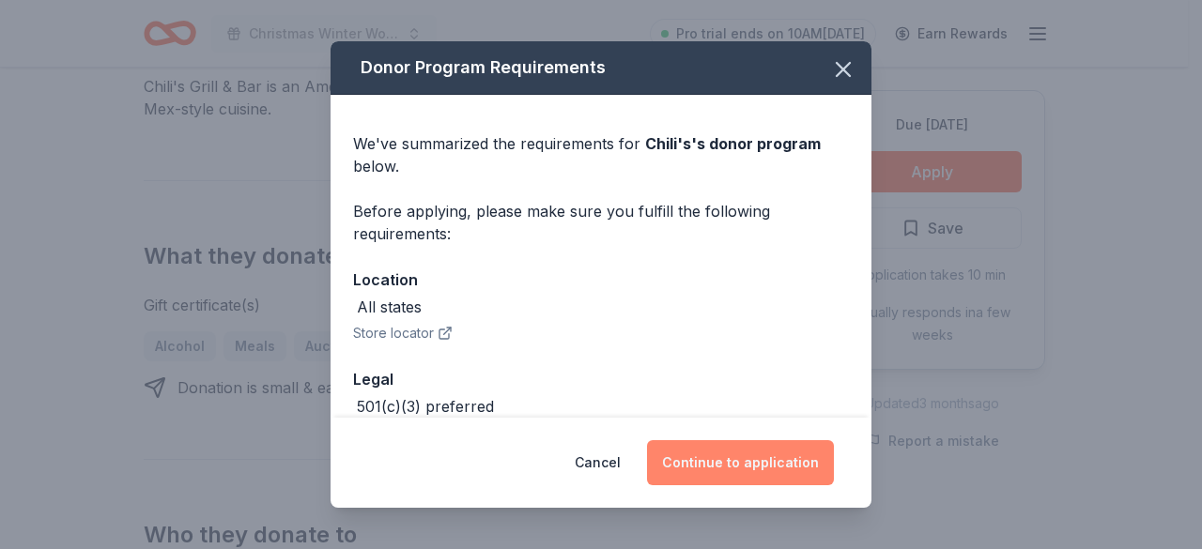
click at [770, 462] on button "Continue to application" at bounding box center [740, 462] width 187 height 45
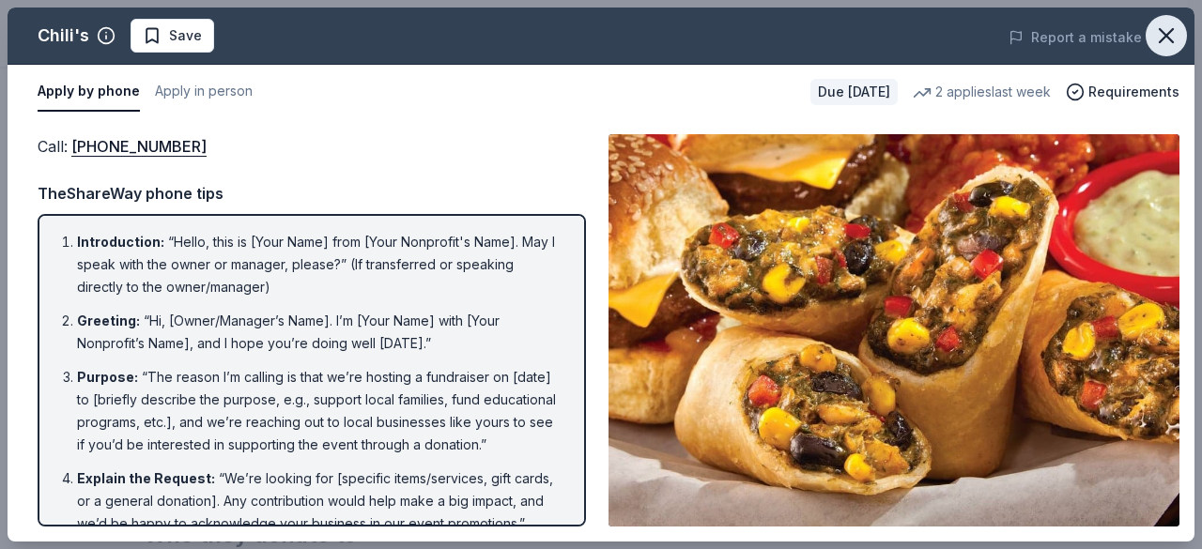
click at [1157, 33] on icon "button" at bounding box center [1166, 36] width 26 height 26
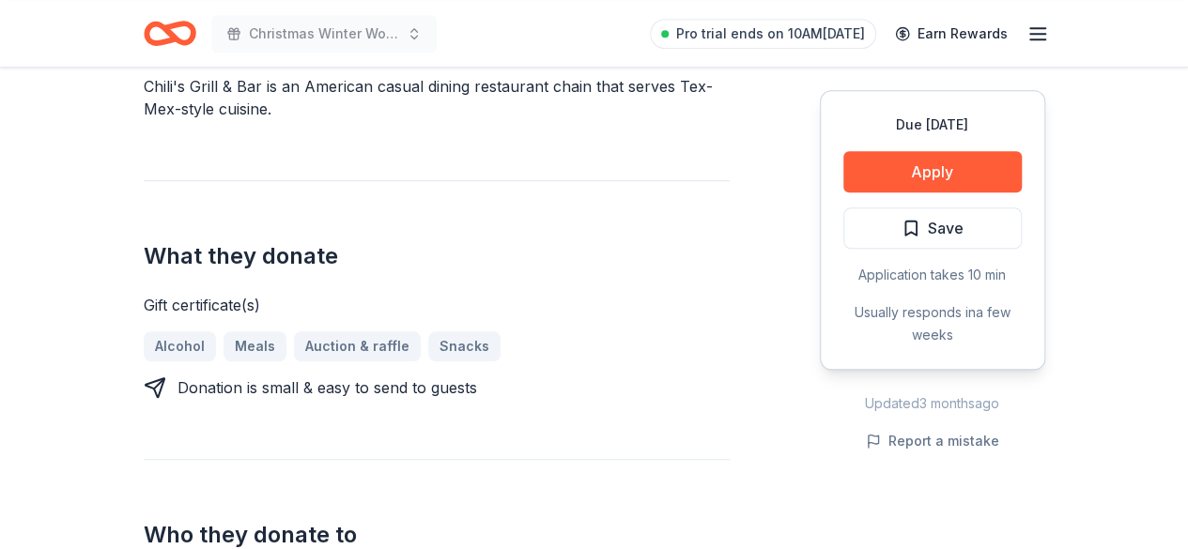
click at [1037, 34] on line "button" at bounding box center [1037, 34] width 15 height 0
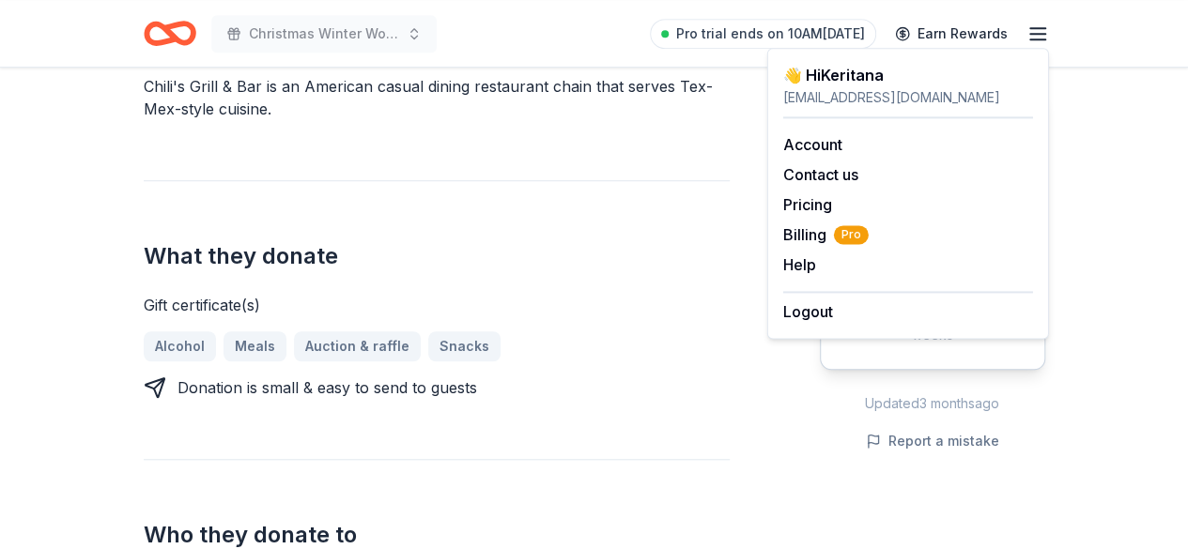
click at [444, 283] on div "What they donate Gift certificate(s) Alcohol Meals Auction & raffle Snacks Dona…" at bounding box center [437, 289] width 586 height 219
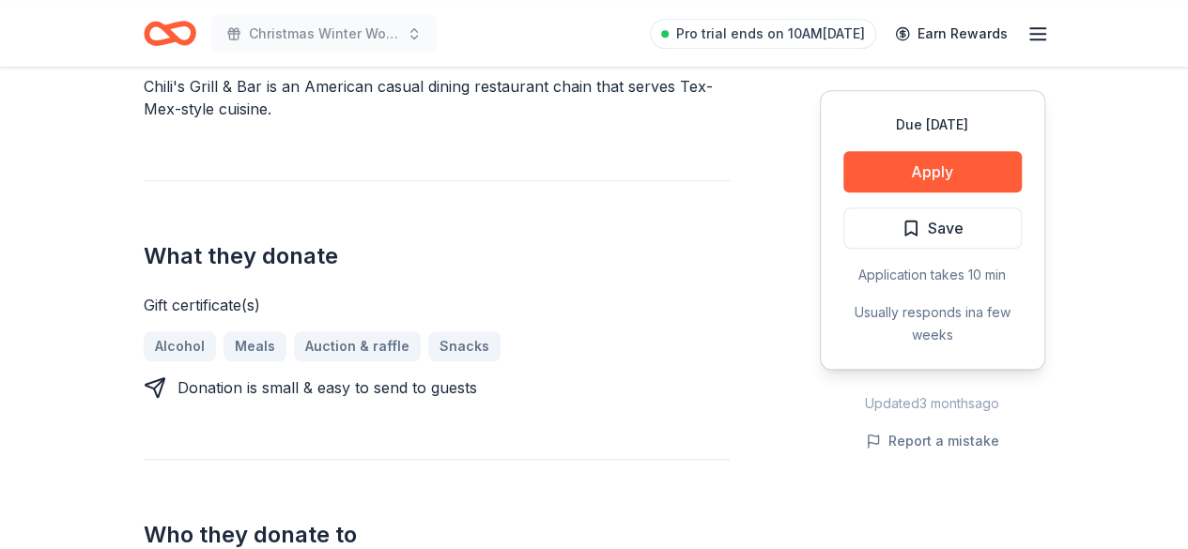
scroll to position [0, 0]
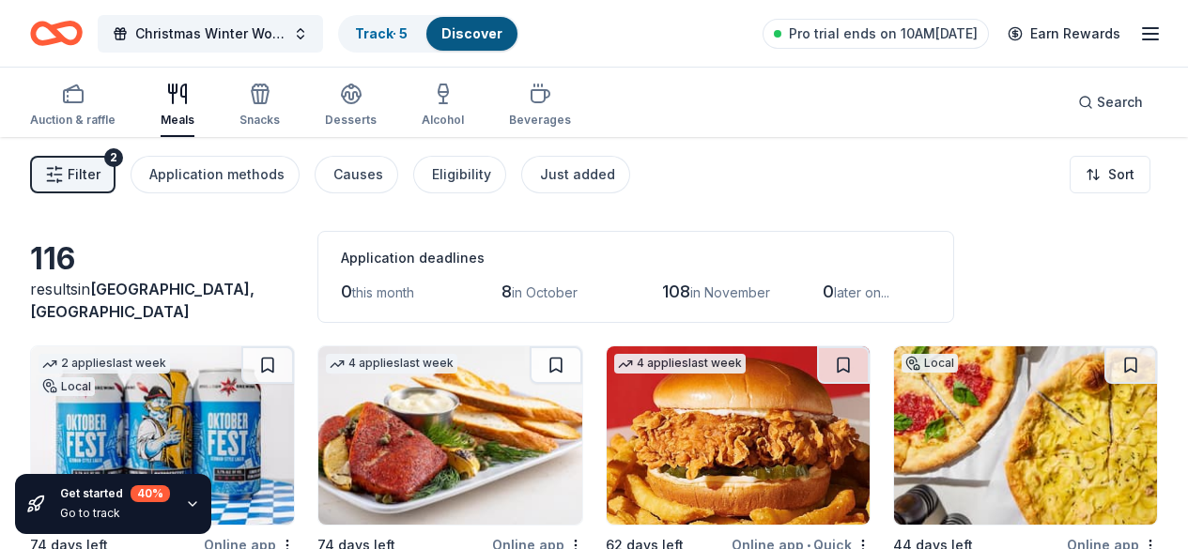
scroll to position [1009, 0]
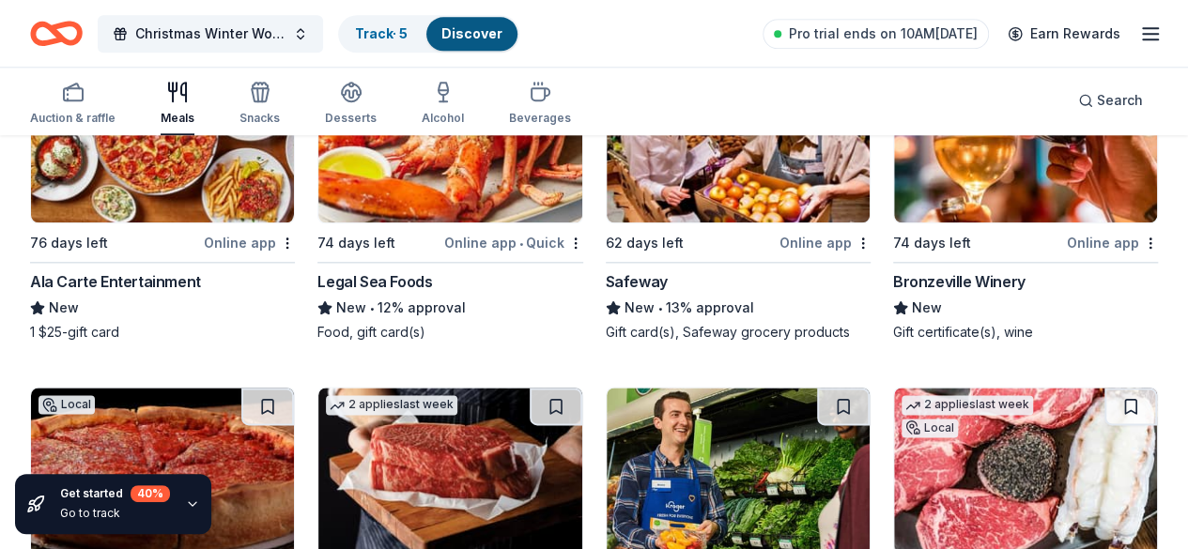
click at [894, 199] on img at bounding box center [1025, 133] width 263 height 178
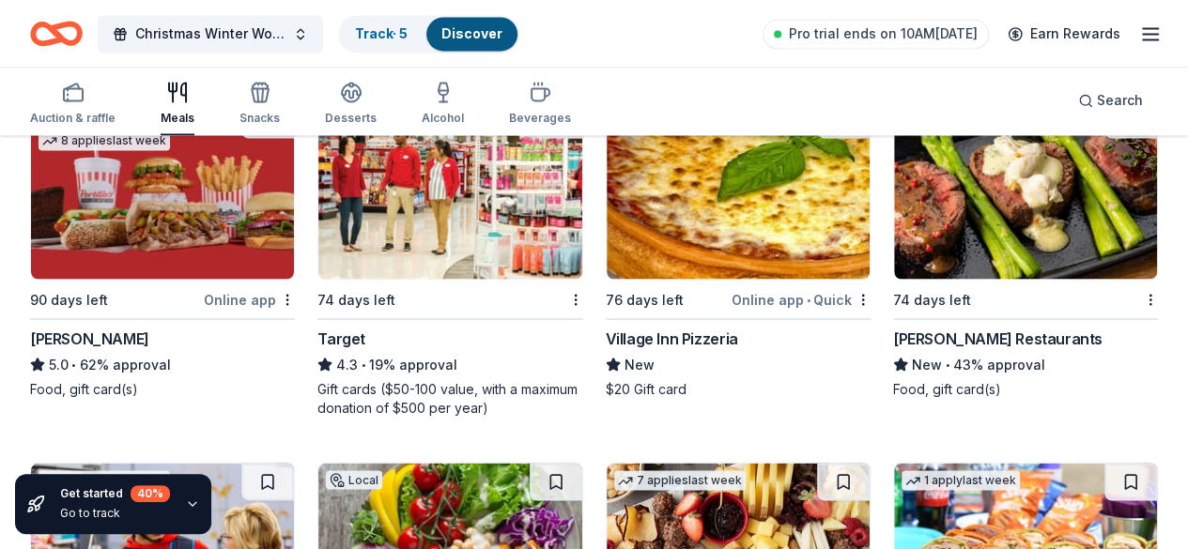
scroll to position [1662, 0]
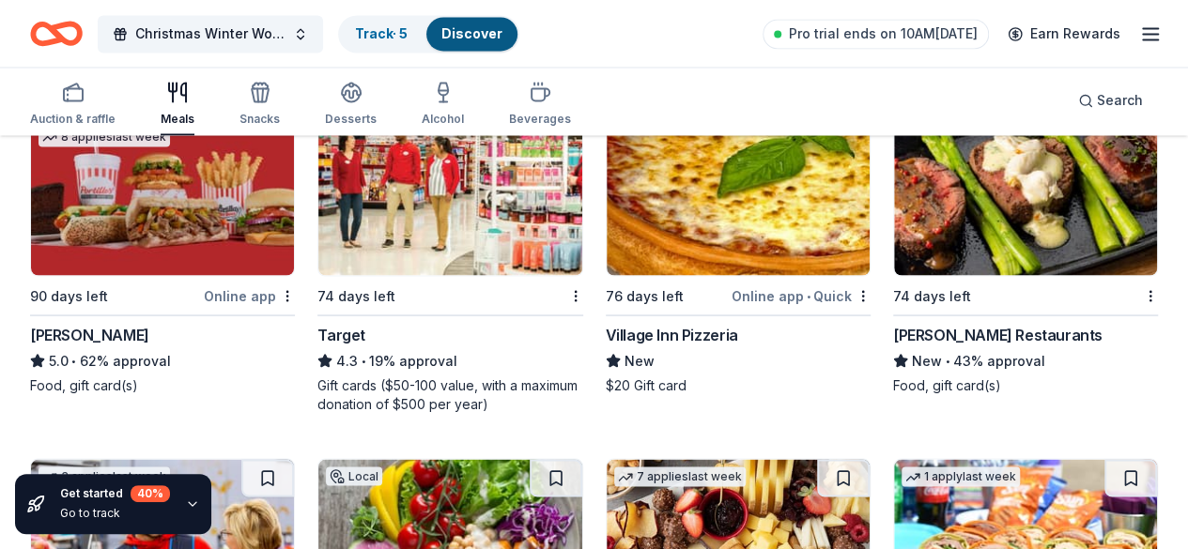
click at [370, 459] on img at bounding box center [449, 548] width 263 height 178
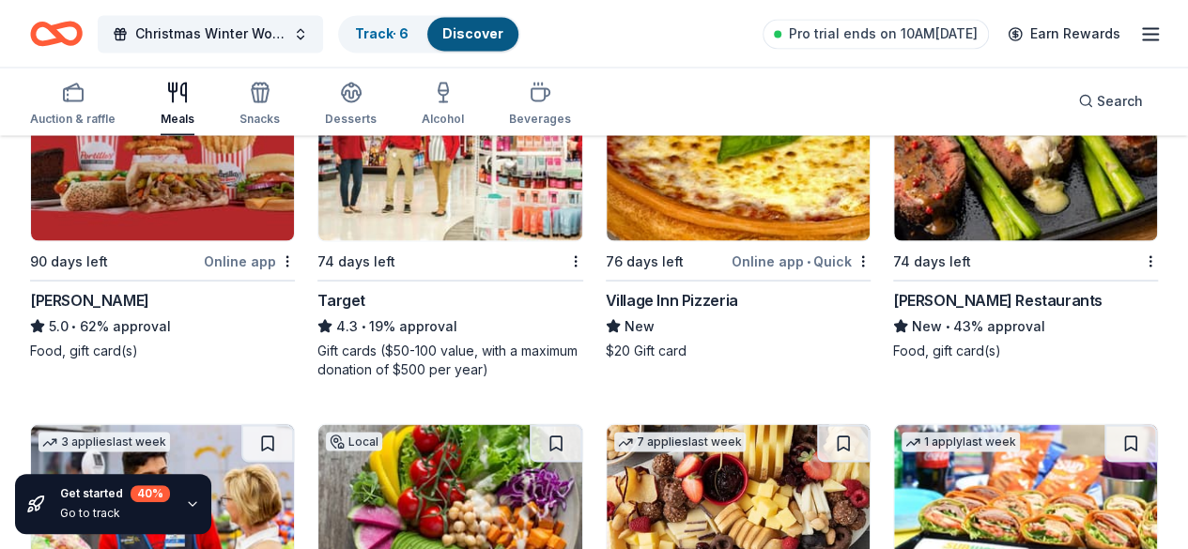
scroll to position [1700, 0]
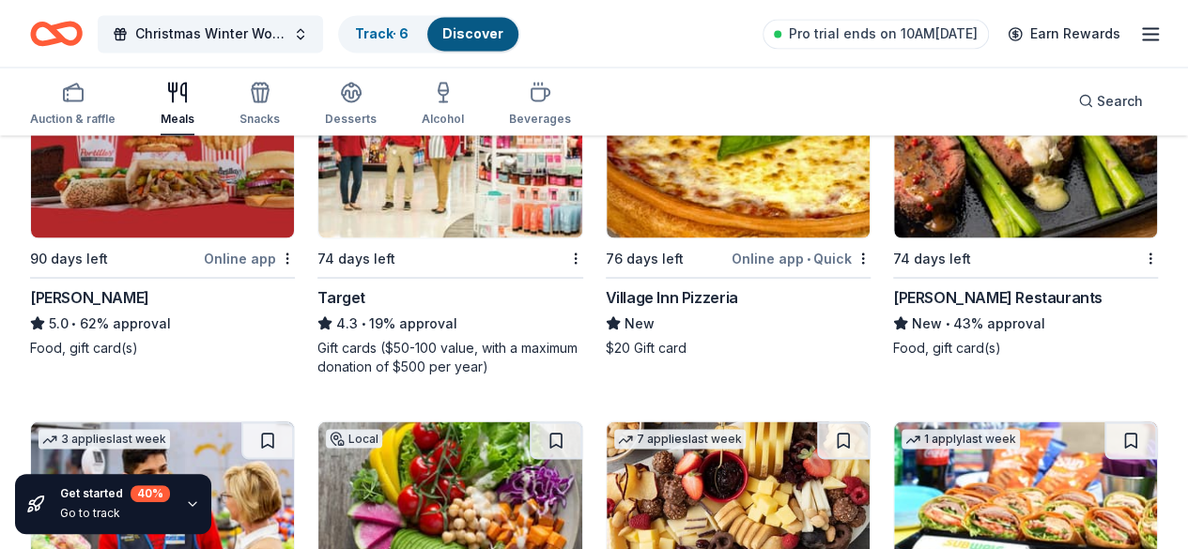
click at [894, 422] on img at bounding box center [1025, 511] width 263 height 178
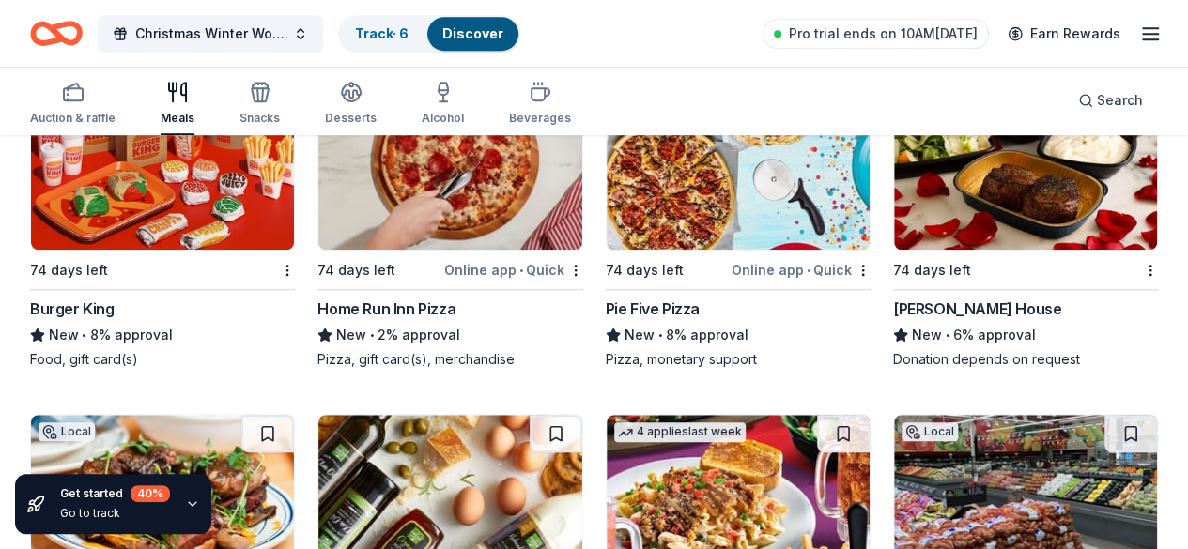
scroll to position [4157, 0]
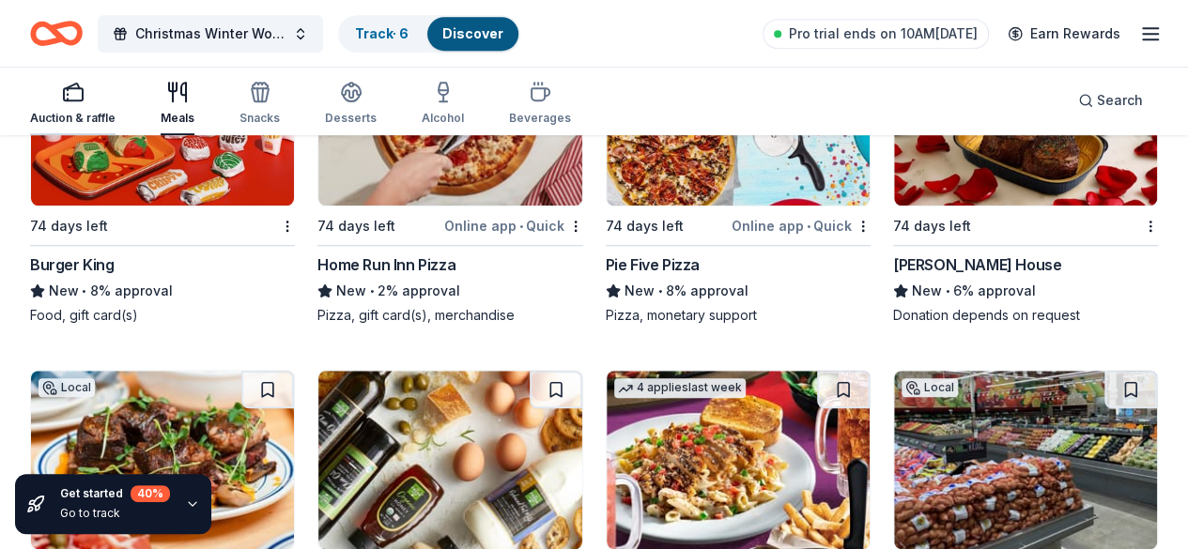
click at [85, 91] on icon "button" at bounding box center [73, 92] width 23 height 23
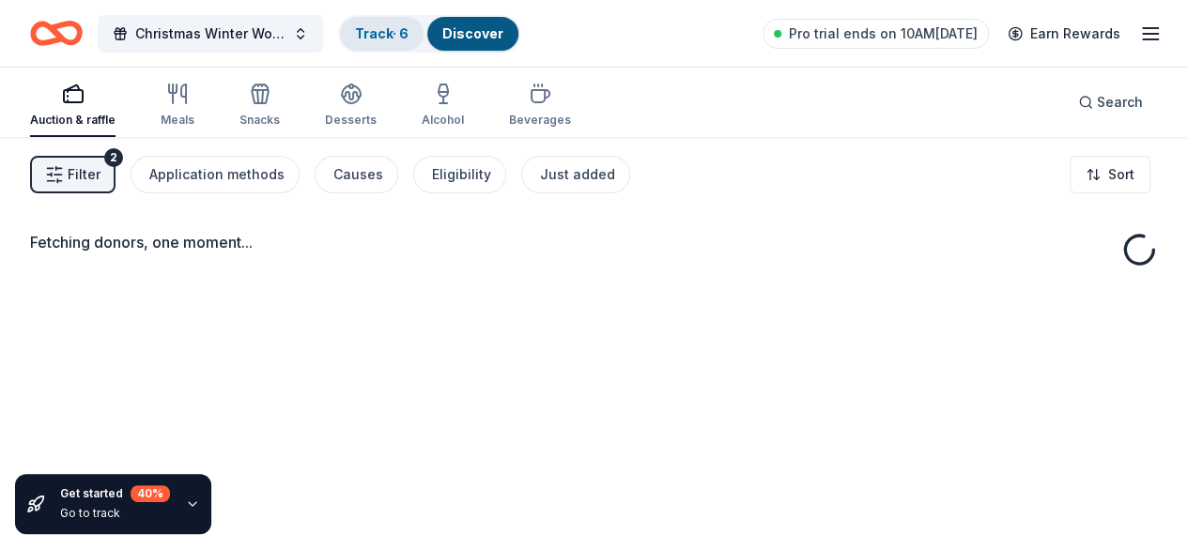
click at [407, 23] on div "Track · 6" at bounding box center [382, 34] width 84 height 34
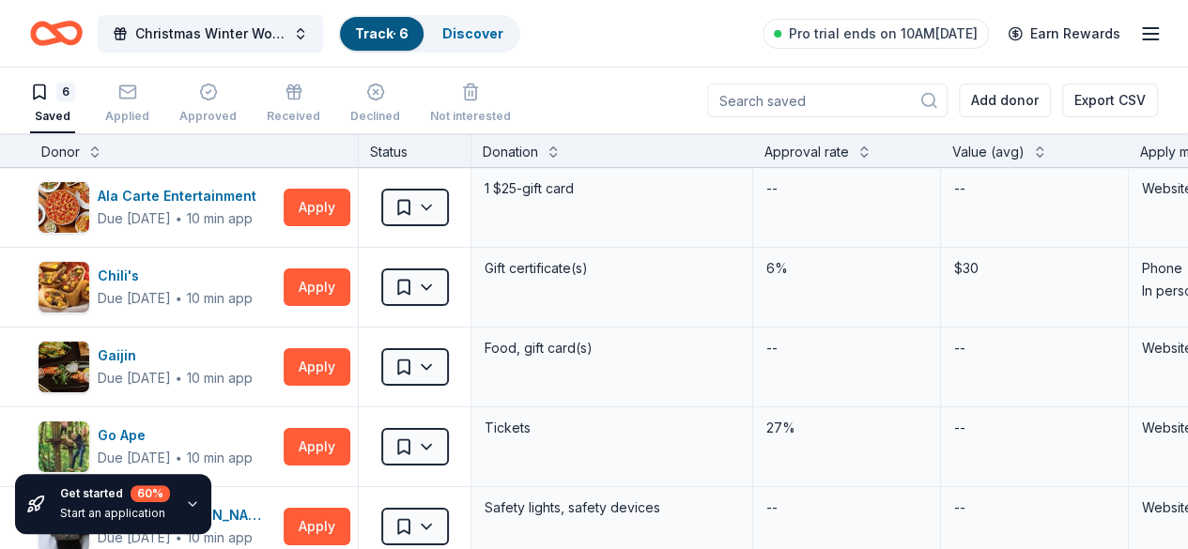
click at [165, 507] on div "Start an application" at bounding box center [115, 513] width 110 height 15
click at [190, 501] on icon "button" at bounding box center [192, 504] width 15 height 15
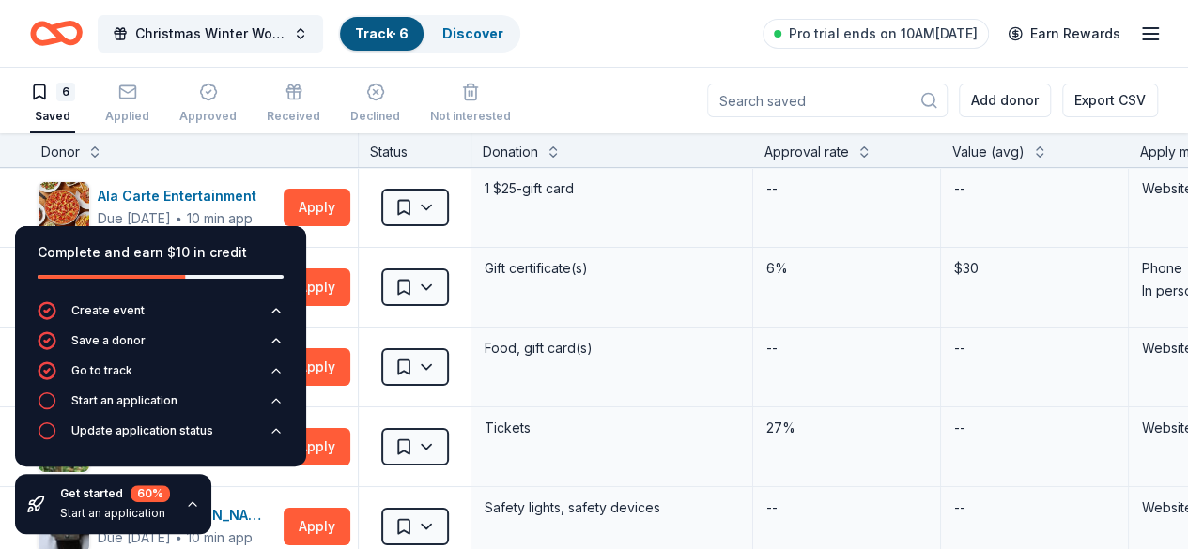
click at [339, 133] on div "Donor" at bounding box center [194, 150] width 329 height 34
click at [609, 66] on div "Christmas Winter Wonderland- Candyland Edition Track · 6 Discover Pro trial end…" at bounding box center [594, 33] width 1188 height 67
click at [83, 34] on icon "Home" at bounding box center [56, 33] width 53 height 44
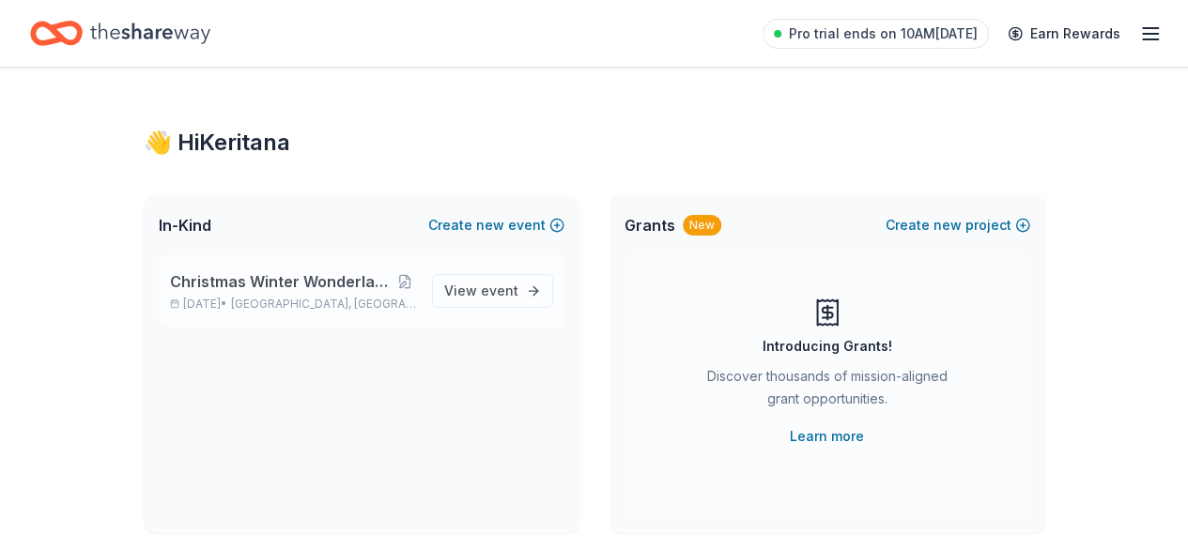
click at [265, 279] on span "Christmas Winter Wonderland- Candyland Edition" at bounding box center [282, 281] width 224 height 23
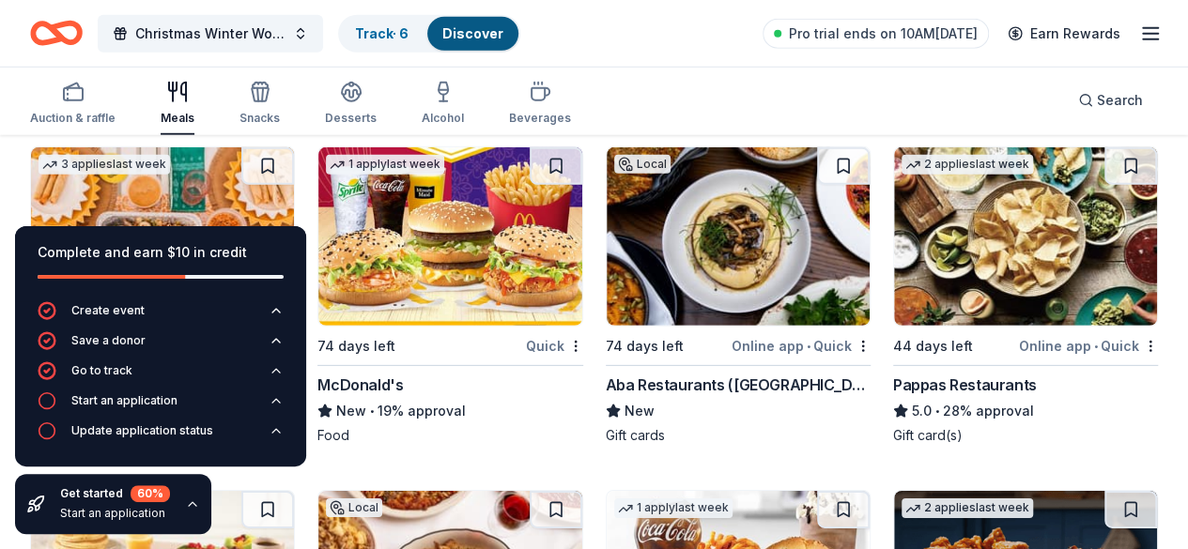
scroll to position [2667, 0]
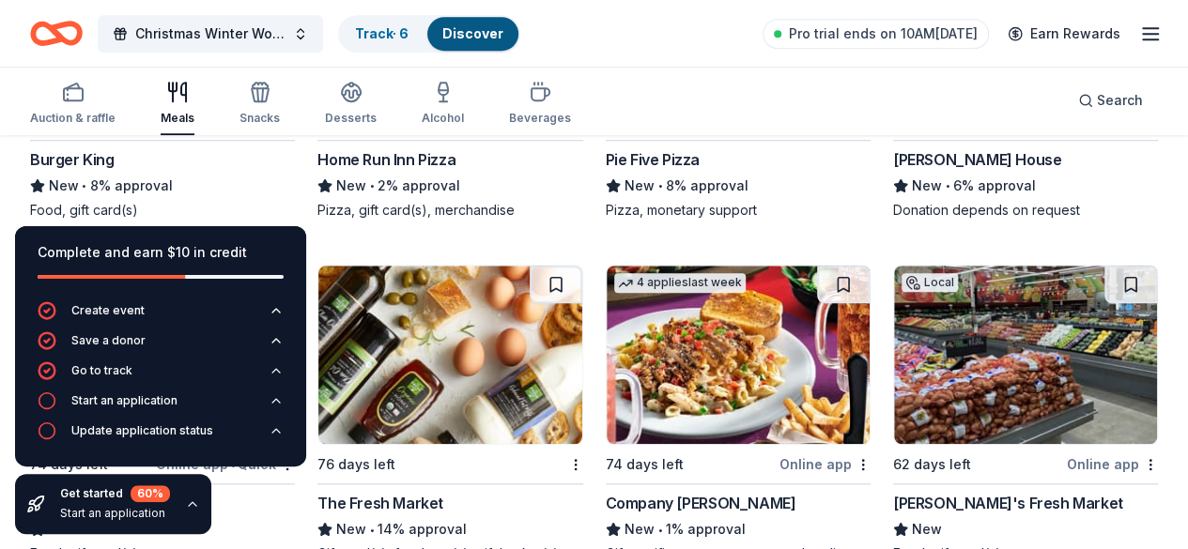
scroll to position [4202, 0]
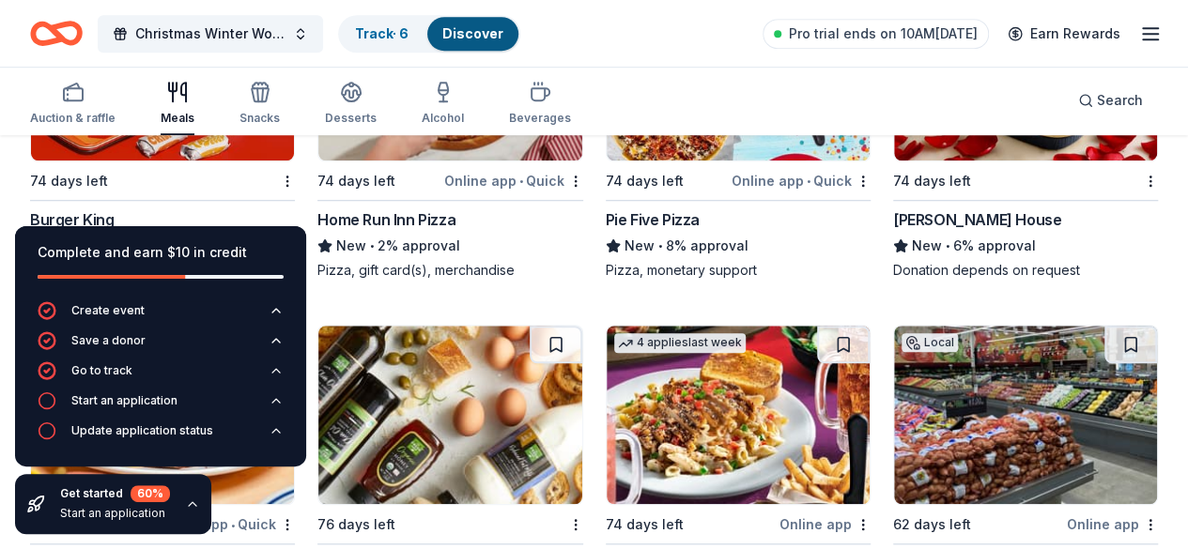
click at [75, 401] on div "Start an application" at bounding box center [124, 400] width 106 height 15
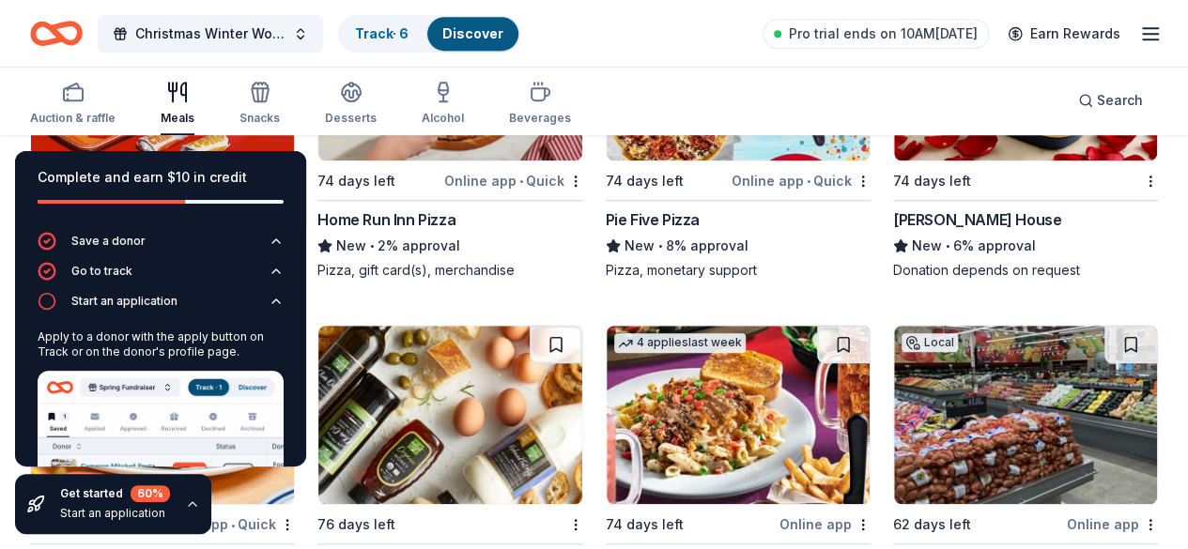
scroll to position [23, 0]
click at [289, 280] on div "Create event Save a donor Go to track Start an application Apply to a donor wit…" at bounding box center [160, 397] width 291 height 388
click at [190, 515] on div "Get started 60 % Start an application" at bounding box center [113, 504] width 196 height 60
click at [193, 500] on icon "button" at bounding box center [192, 504] width 15 height 15
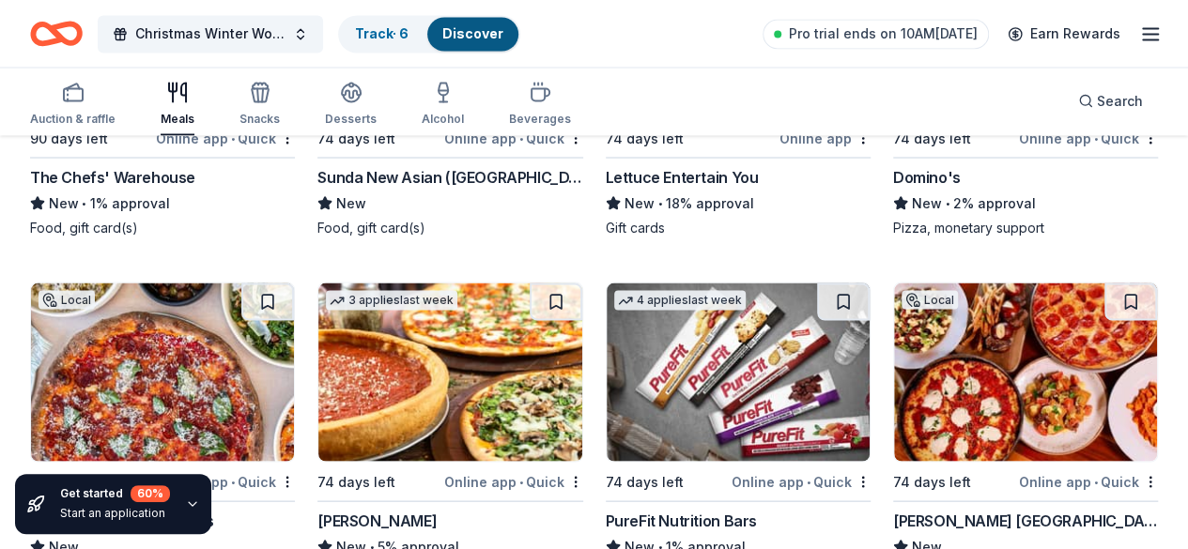
scroll to position [5346, 0]
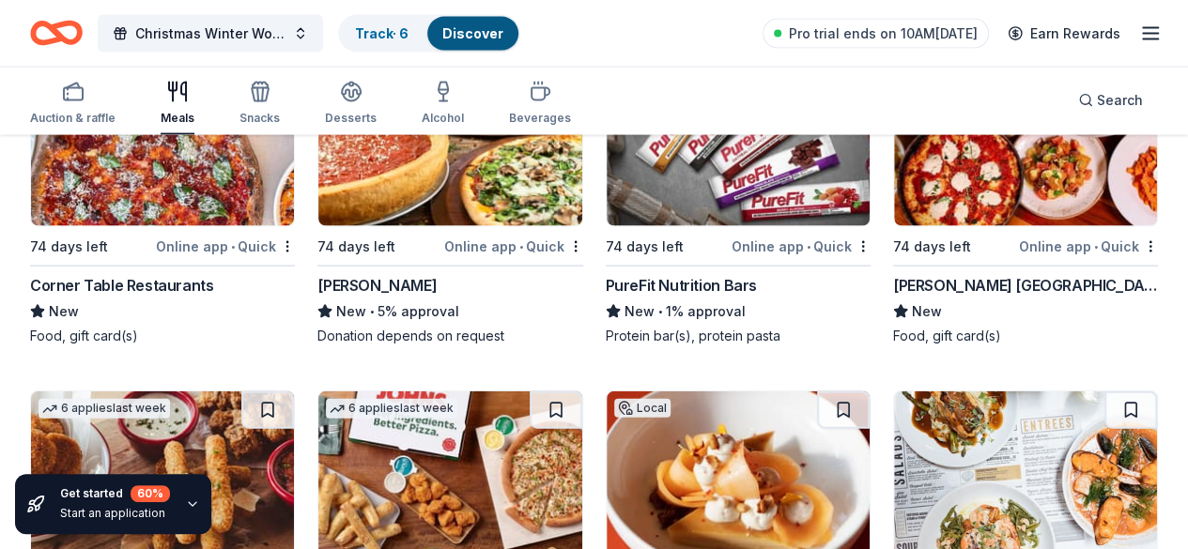
scroll to position [5534, 0]
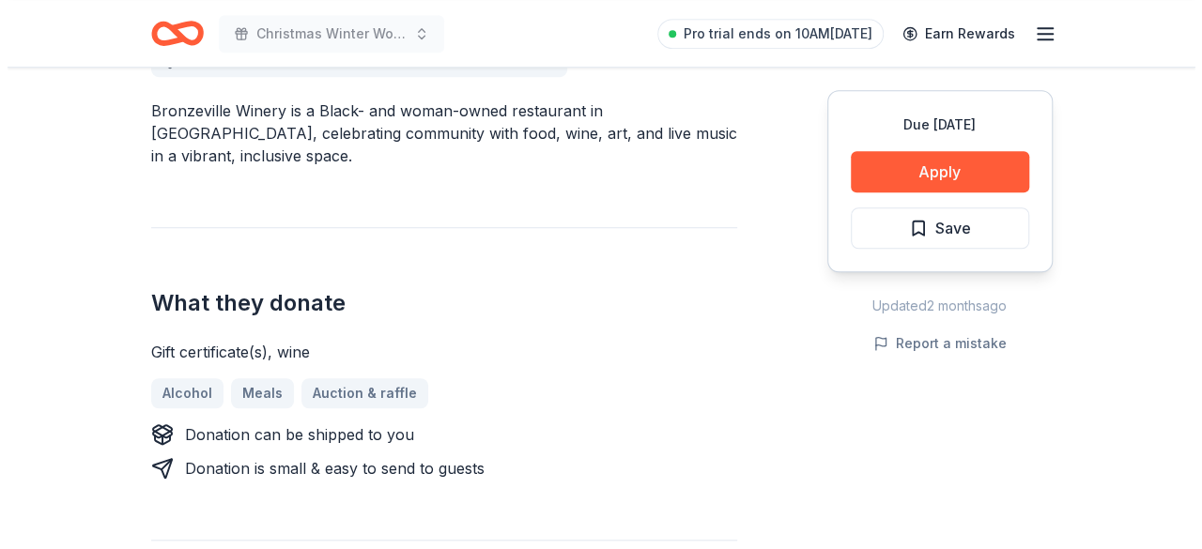
scroll to position [586, 0]
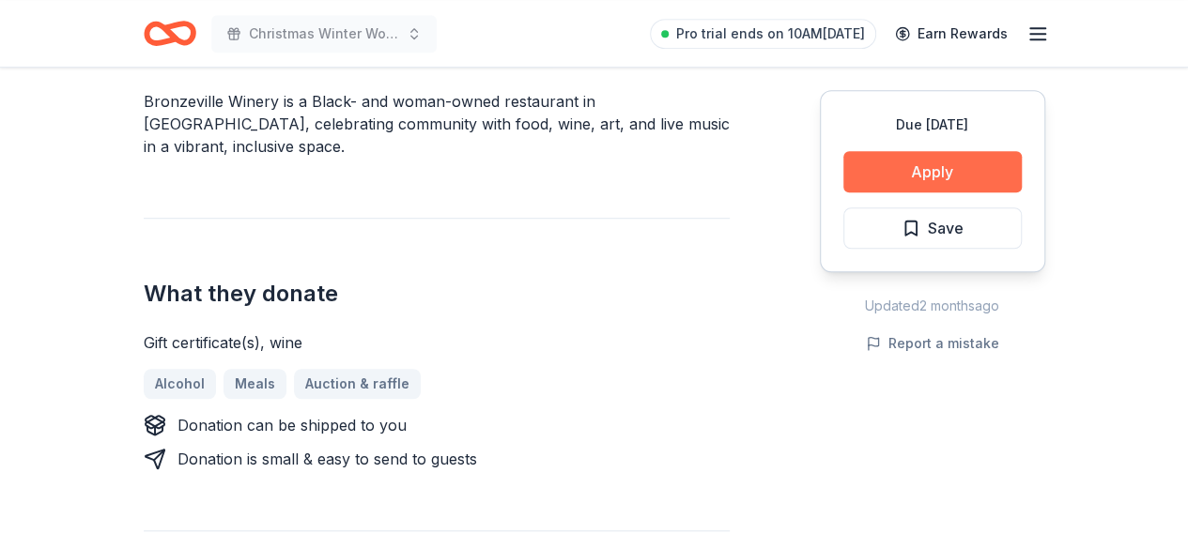
click at [956, 162] on button "Apply" at bounding box center [932, 171] width 178 height 41
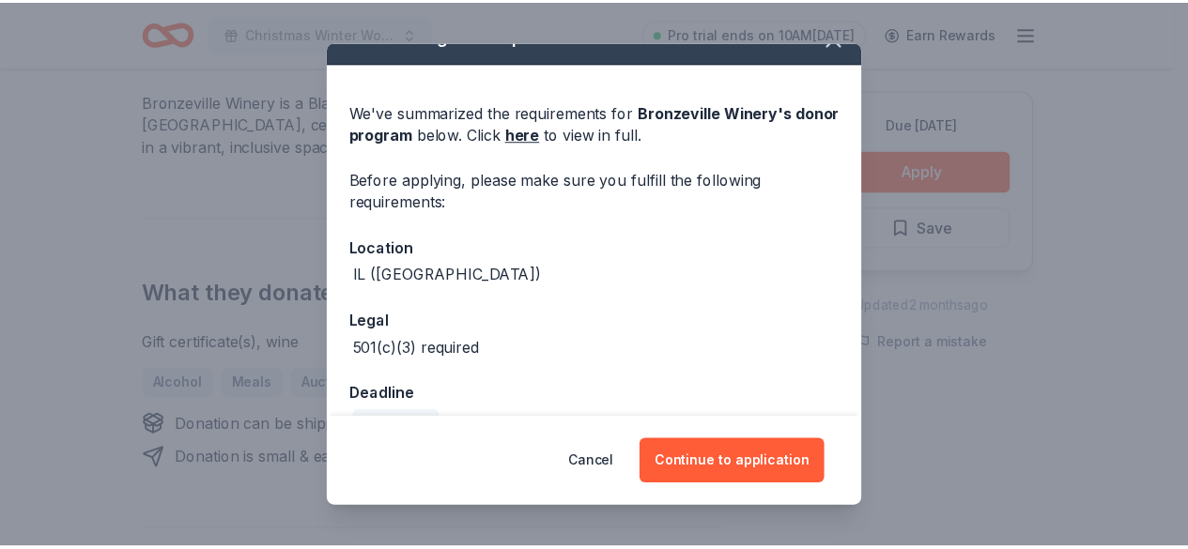
scroll to position [66, 0]
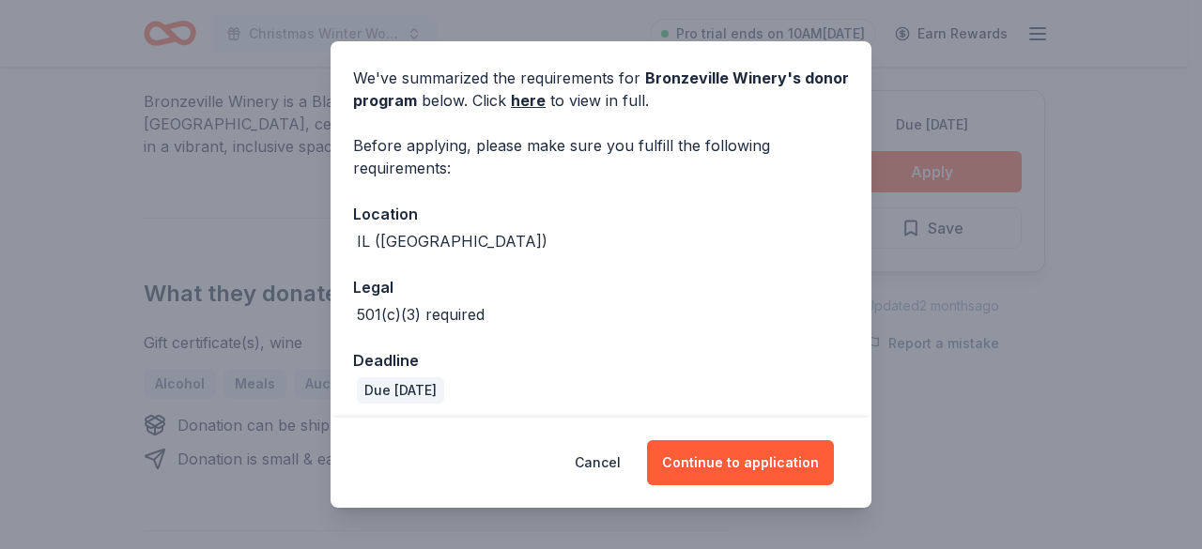
click at [958, 353] on div "Donor Program Requirements We've summarized the requirements for Bronzeville Wi…" at bounding box center [601, 274] width 1202 height 549
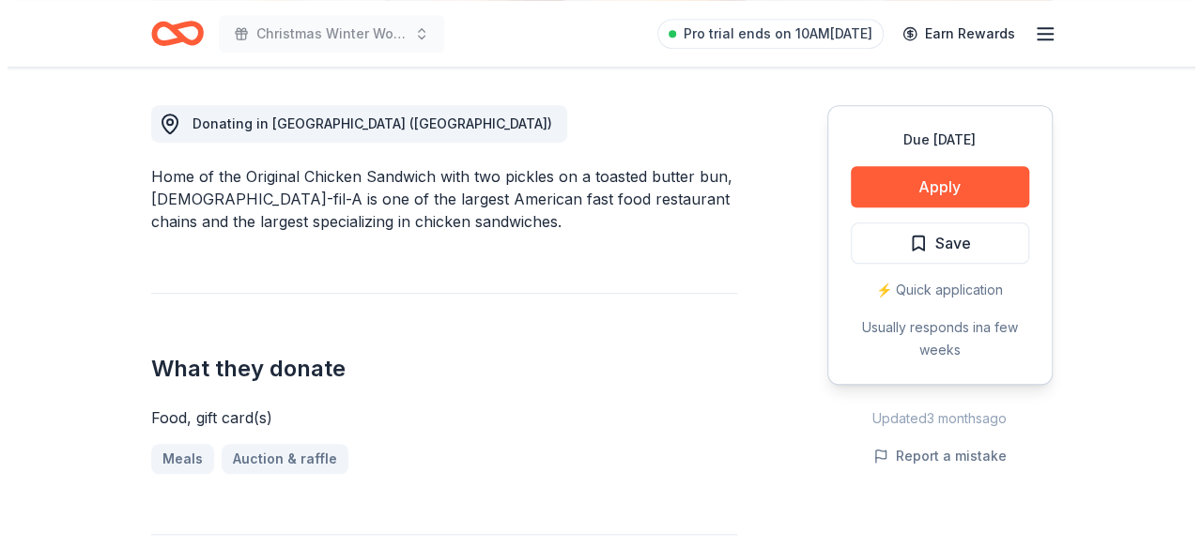
scroll to position [561, 0]
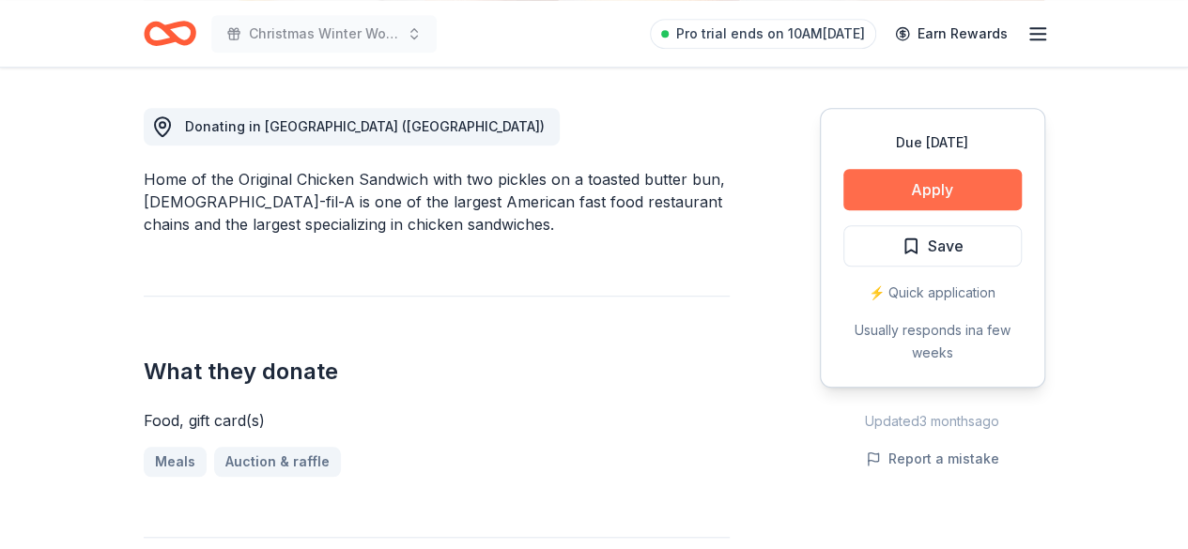
click at [905, 169] on button "Apply" at bounding box center [932, 189] width 178 height 41
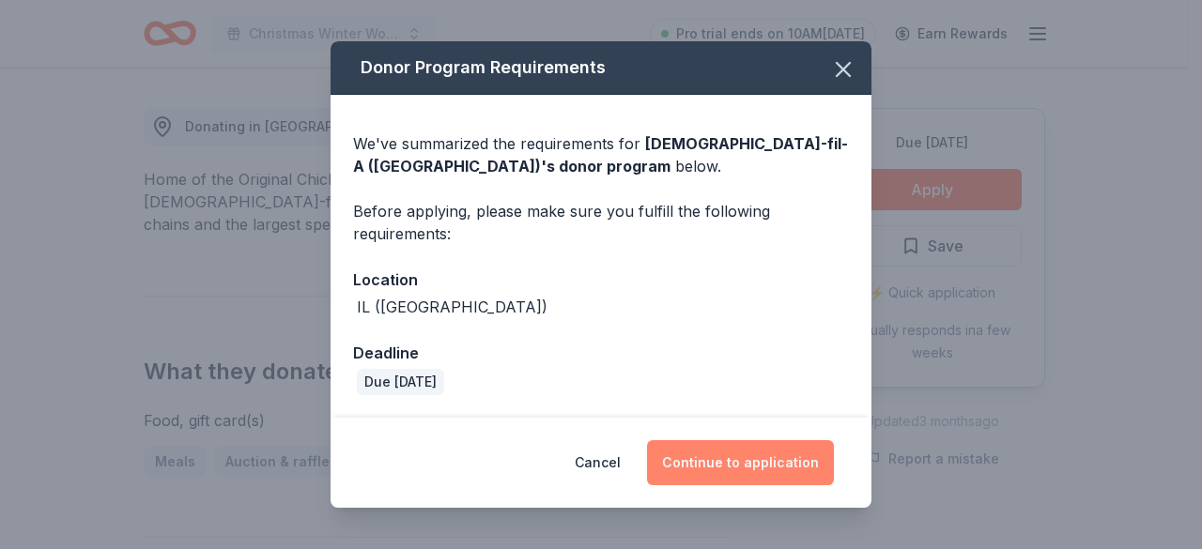
click at [795, 455] on button "Continue to application" at bounding box center [740, 462] width 187 height 45
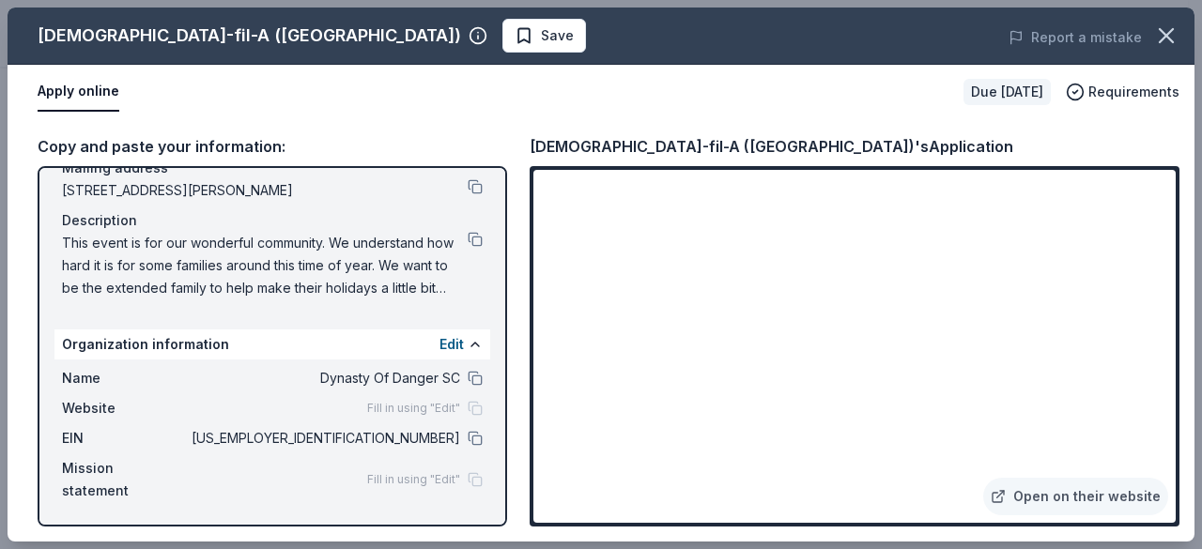
scroll to position [0, 0]
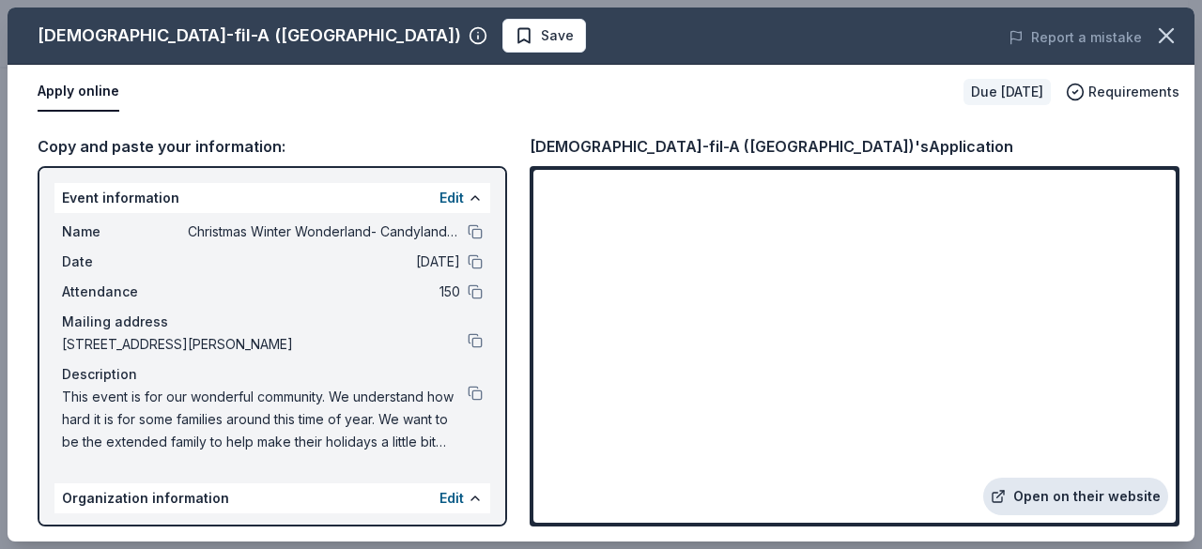
click at [1093, 494] on link "Open on their website" at bounding box center [1075, 497] width 185 height 38
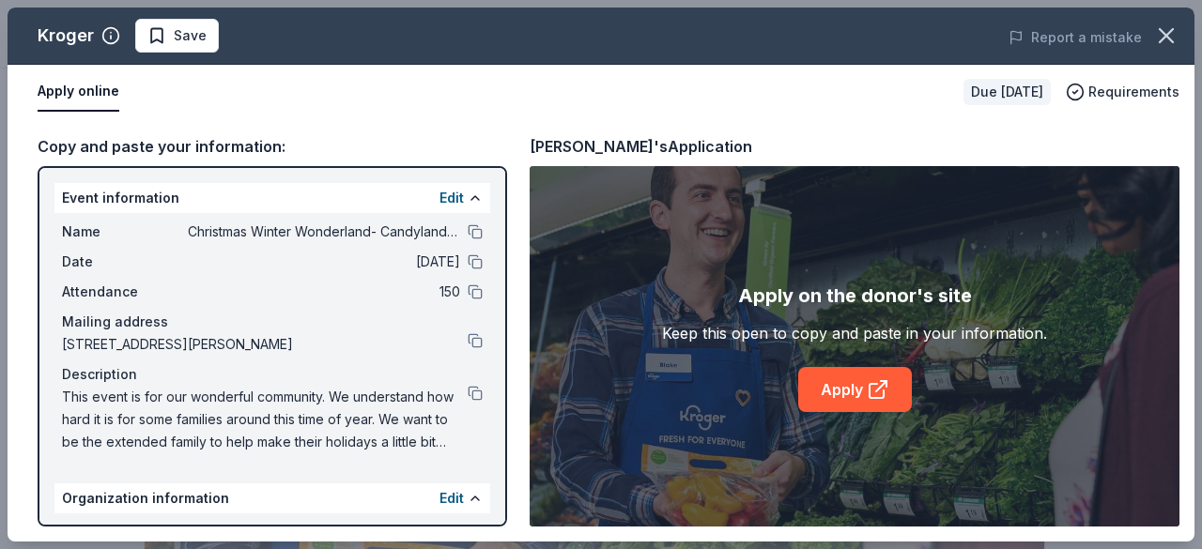
scroll to position [946, 0]
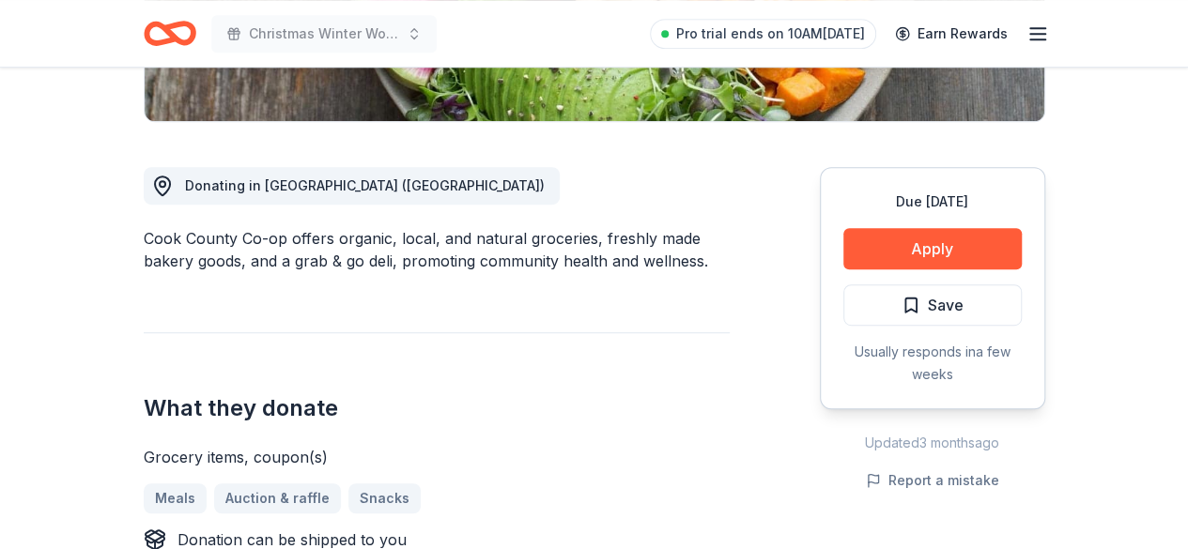
scroll to position [451, 0]
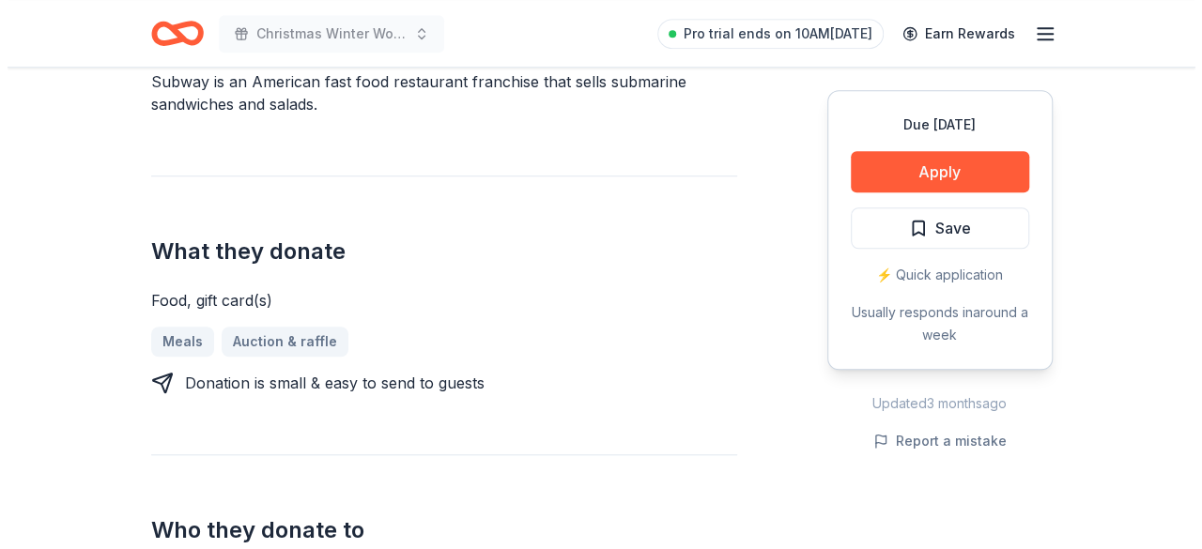
scroll to position [603, 0]
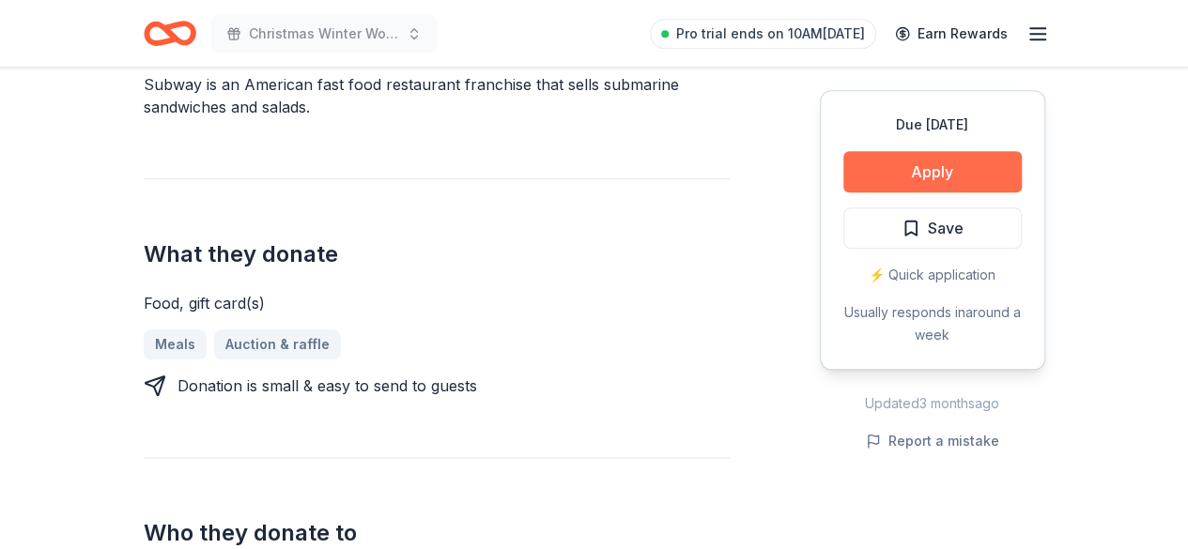
click at [978, 153] on button "Apply" at bounding box center [932, 171] width 178 height 41
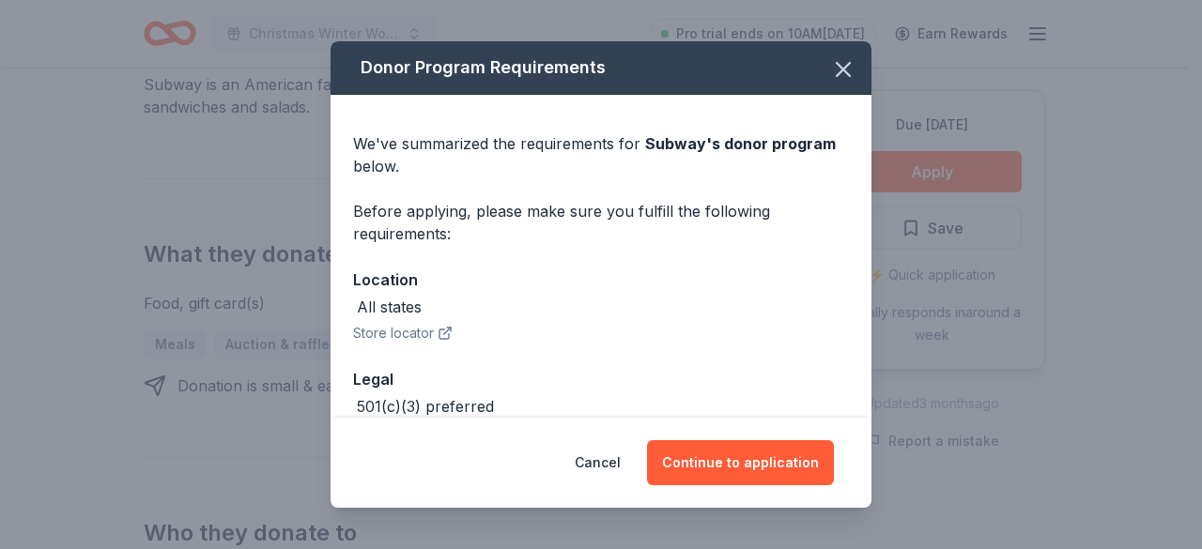
scroll to position [99, 0]
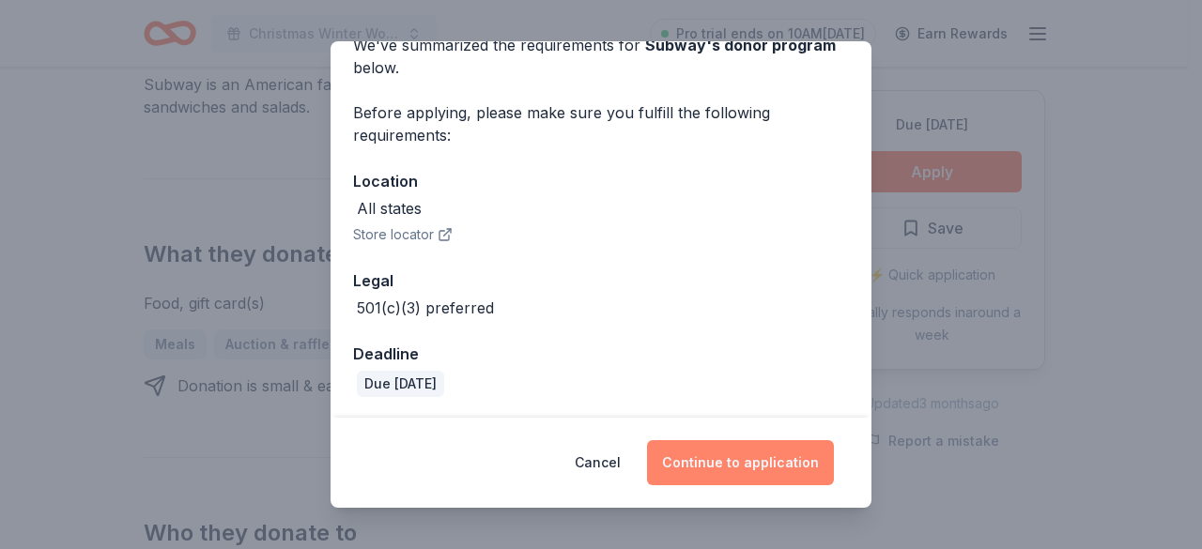
click at [731, 450] on button "Continue to application" at bounding box center [740, 462] width 187 height 45
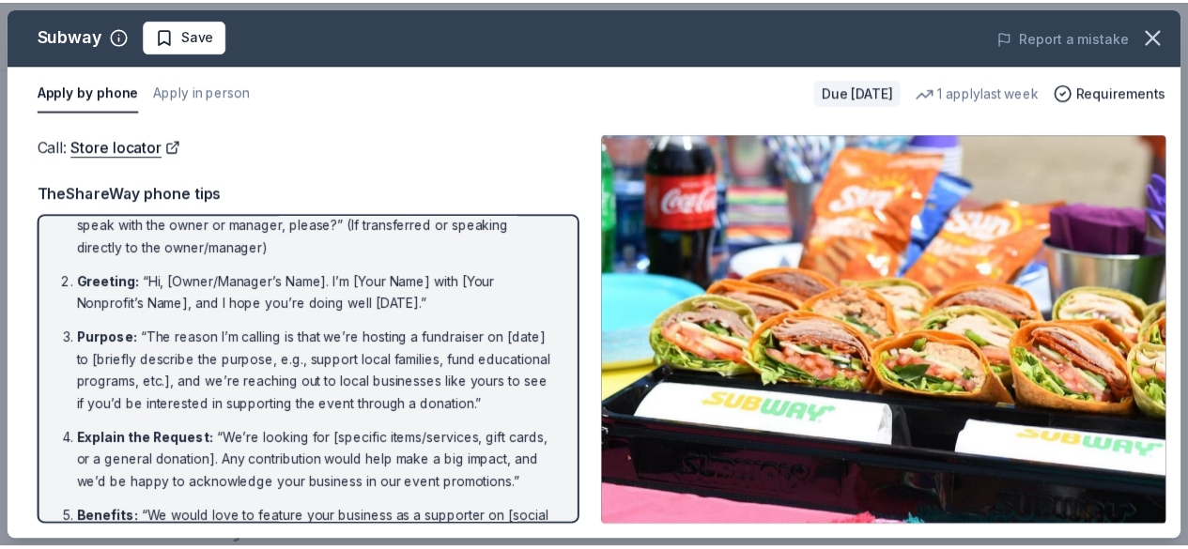
scroll to position [0, 0]
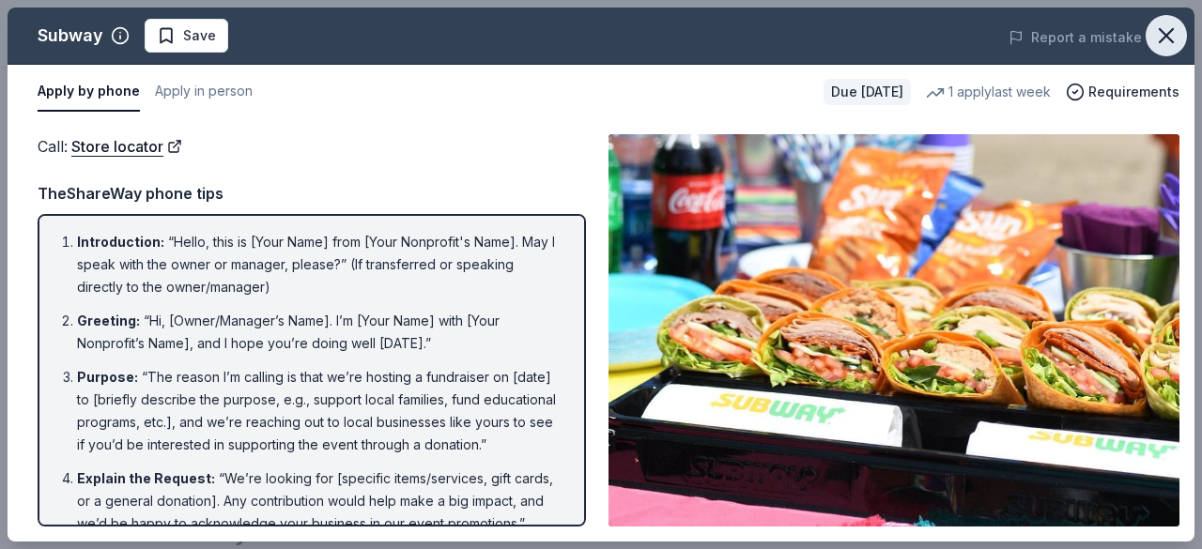
click at [1159, 33] on icon "button" at bounding box center [1166, 36] width 26 height 26
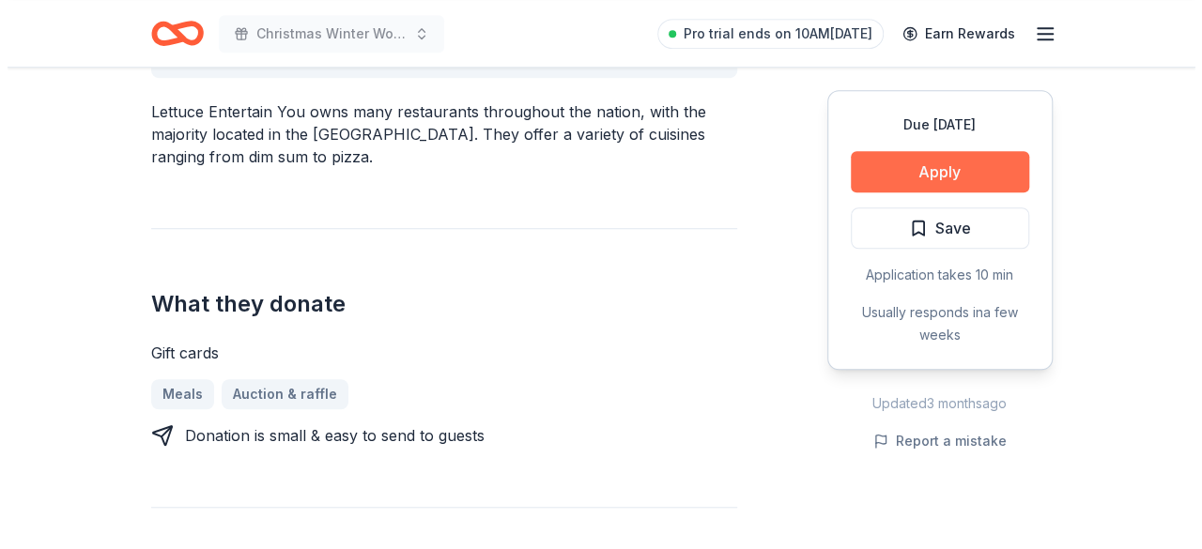
scroll to position [601, 0]
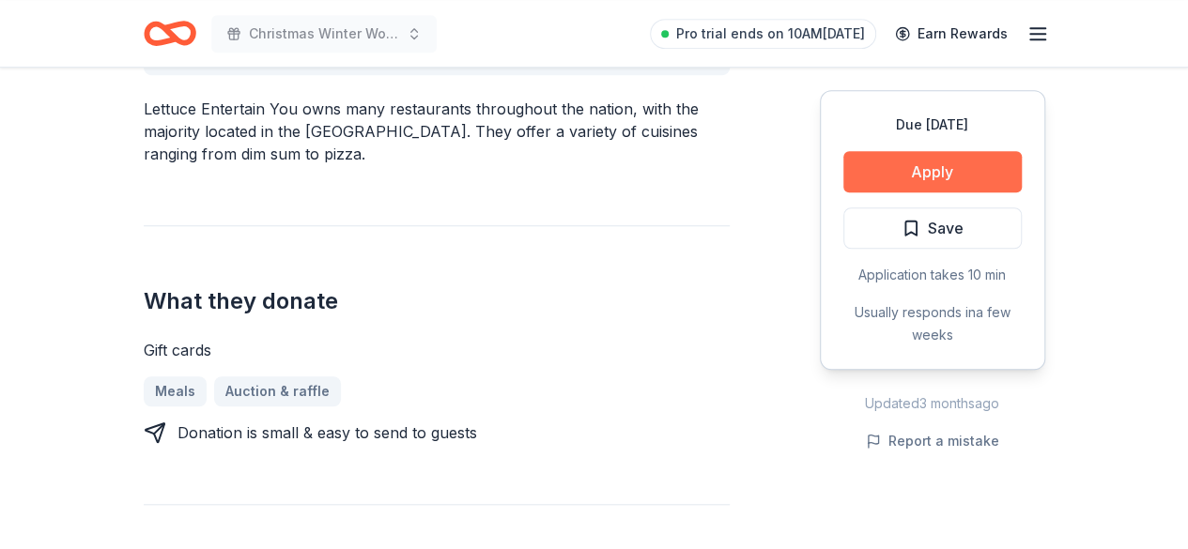
click at [949, 172] on button "Apply" at bounding box center [932, 171] width 178 height 41
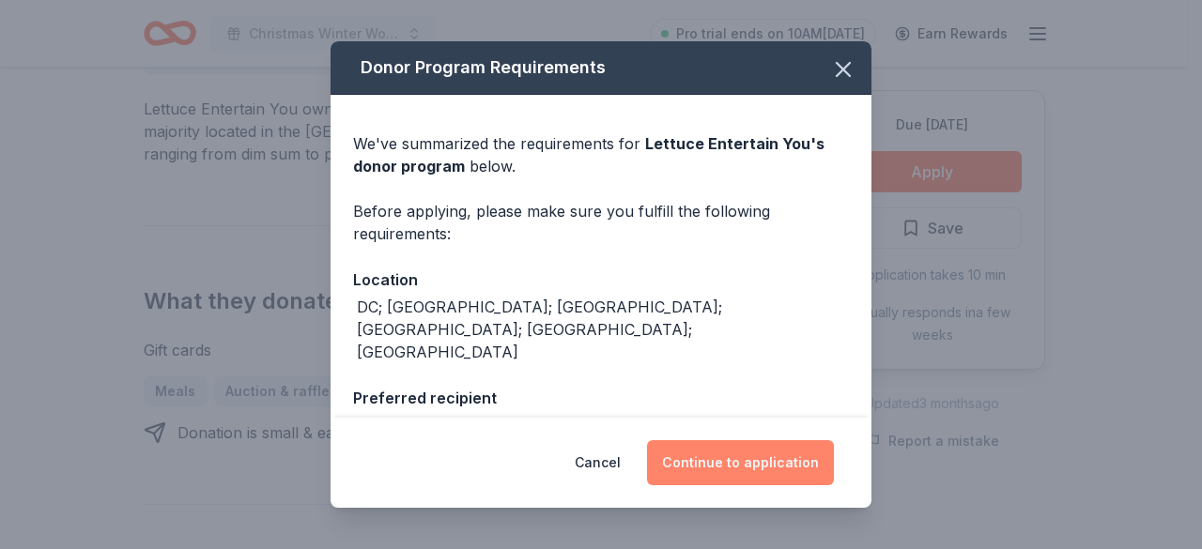
click at [785, 448] on button "Continue to application" at bounding box center [740, 462] width 187 height 45
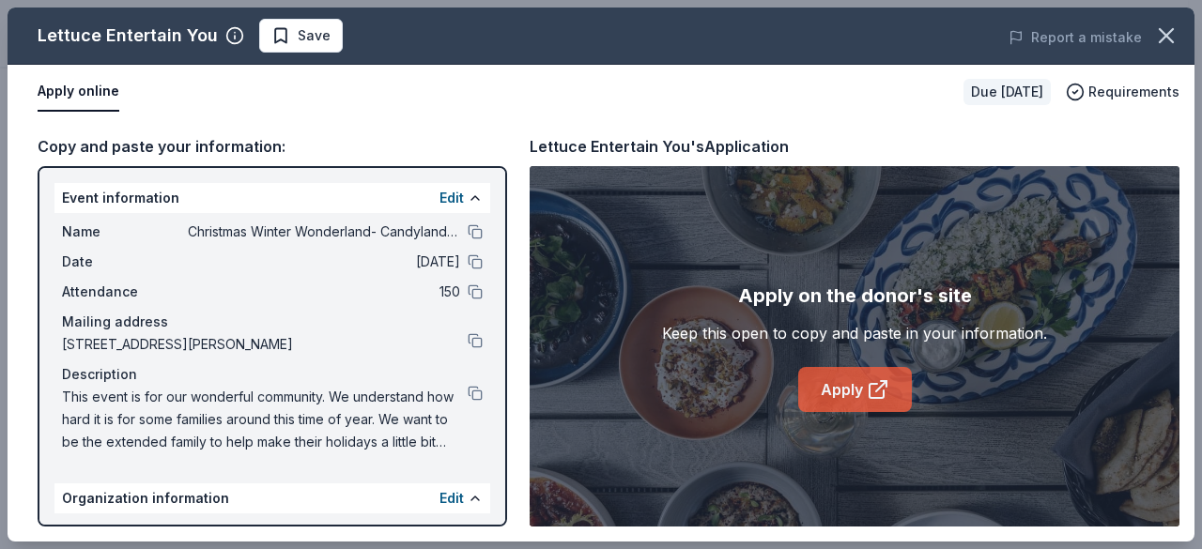
click at [875, 384] on icon at bounding box center [877, 391] width 14 height 14
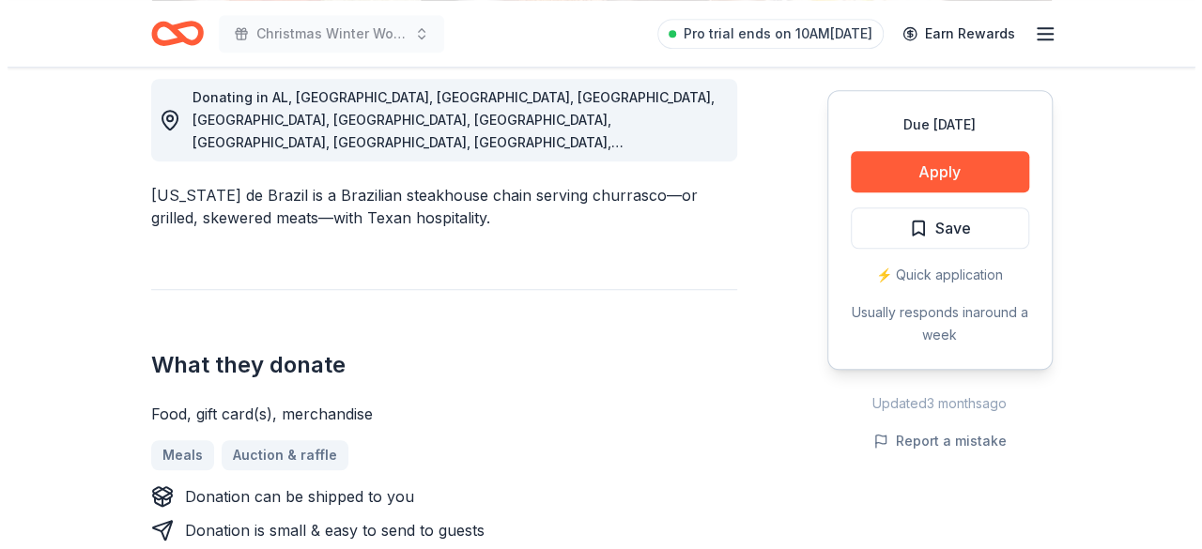
scroll to position [458, 0]
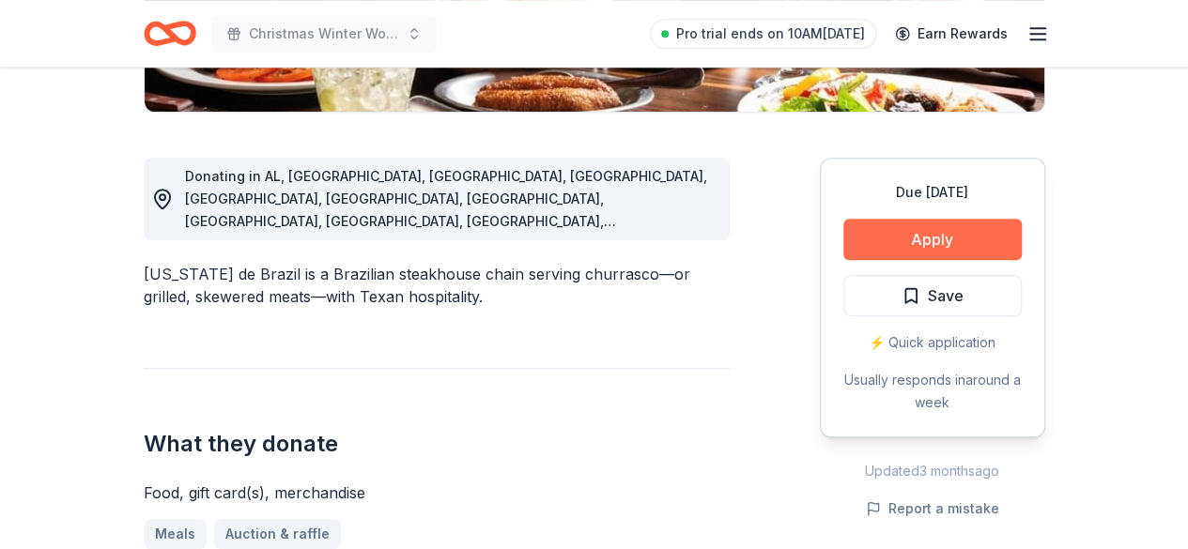
click at [917, 250] on button "Apply" at bounding box center [932, 239] width 178 height 41
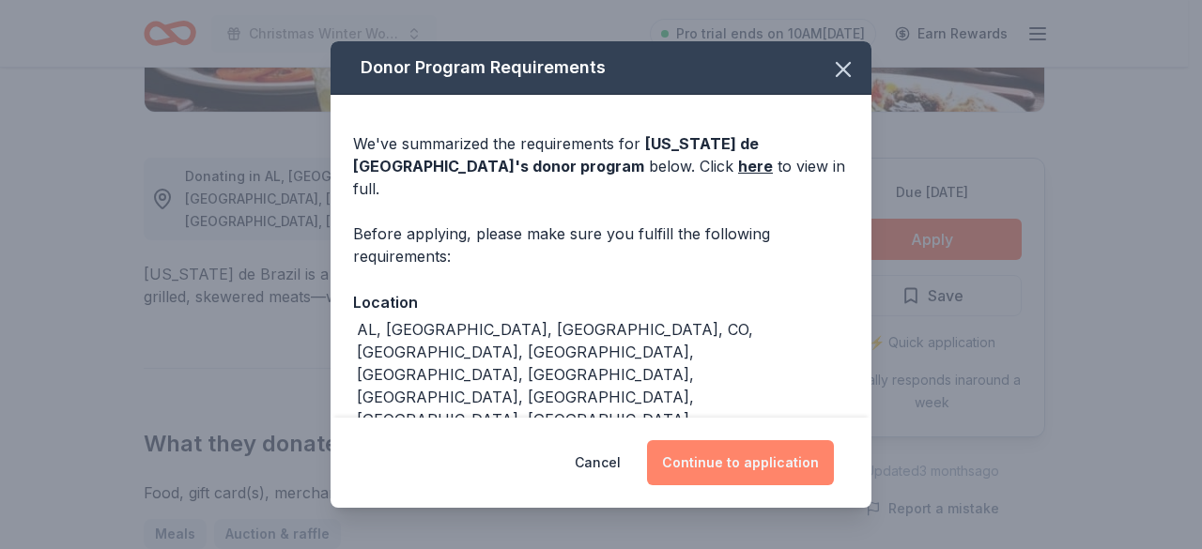
click at [755, 468] on button "Continue to application" at bounding box center [740, 462] width 187 height 45
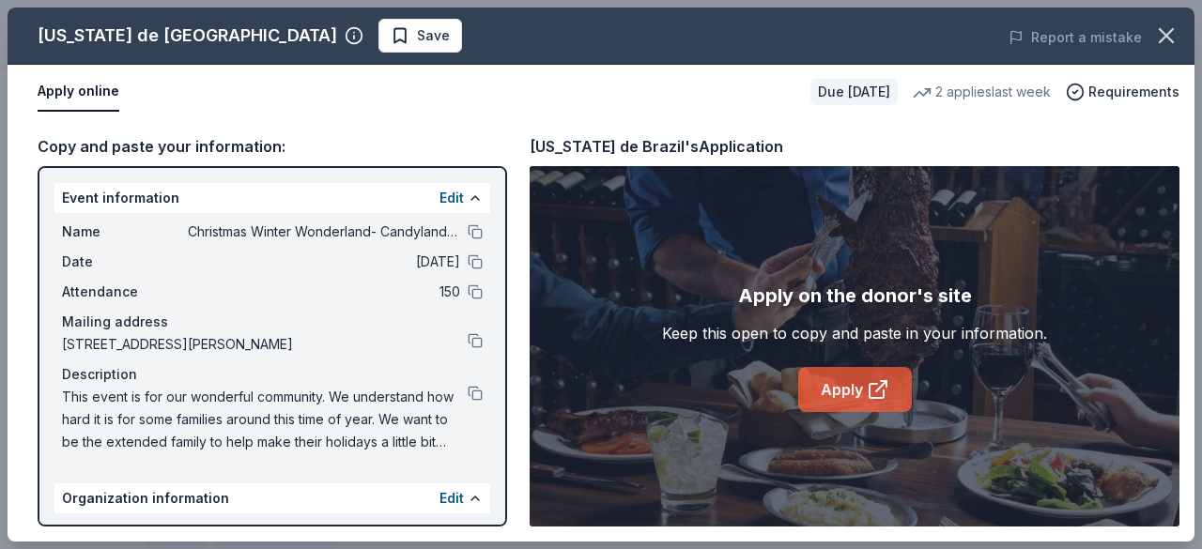
click at [847, 378] on link "Apply" at bounding box center [855, 389] width 114 height 45
